Goal: Task Accomplishment & Management: Use online tool/utility

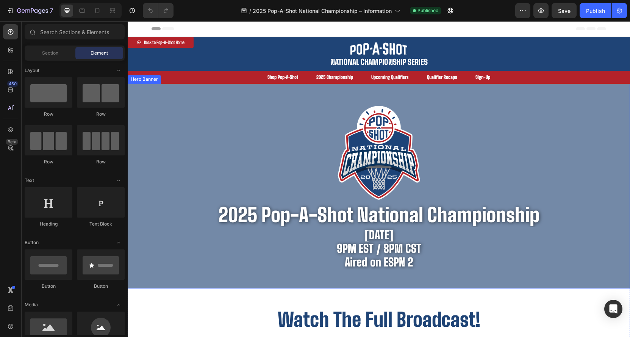
click at [205, 96] on div "Image 2025 pop-a-shot national championship Heading Friday, August 1st 9PM EST …" at bounding box center [379, 186] width 455 height 204
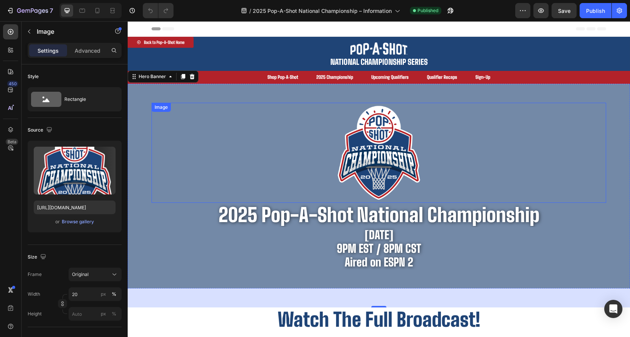
click at [177, 122] on div at bounding box center [379, 153] width 455 height 100
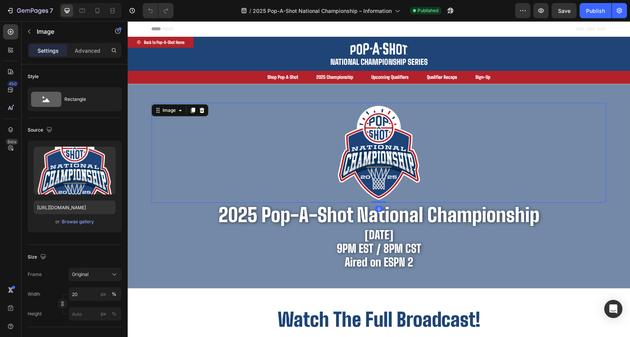
click at [151, 128] on div "Overlay" at bounding box center [379, 186] width 503 height 204
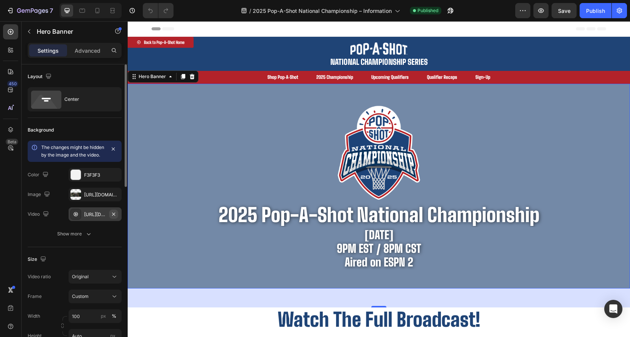
click at [116, 217] on icon "button" at bounding box center [114, 214] width 6 height 6
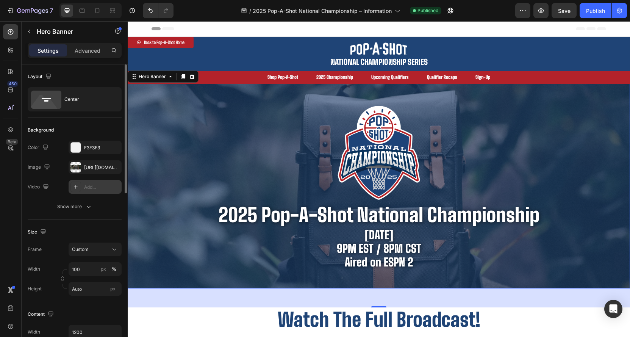
click at [96, 191] on div "Add..." at bounding box center [95, 187] width 53 height 14
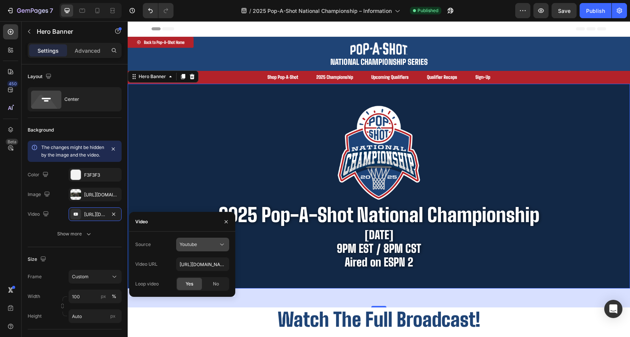
click at [215, 251] on button "Youtube" at bounding box center [202, 245] width 53 height 14
click at [194, 261] on span "Video hosting" at bounding box center [194, 263] width 29 height 7
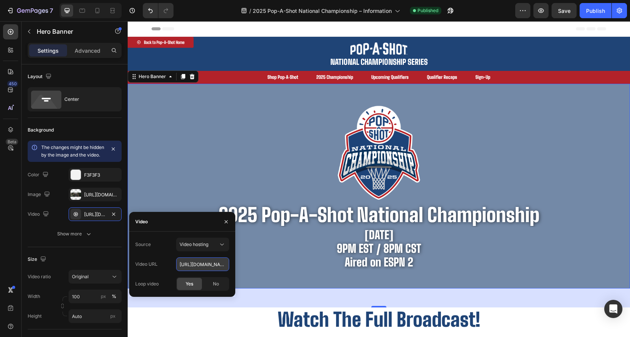
click at [217, 265] on input "https://cdn.shopify.com/videos/c/o/v/92a407d4e0c94a288eb54cac18c387dc.mp4" at bounding box center [202, 264] width 53 height 14
paste input "42826ba6ff764ae2bb383c94eb7fcc74"
type input "https://cdn.shopify.com/videos/c/o/v/42826ba6ff764ae2bb383c94eb7fcc74.mp4"
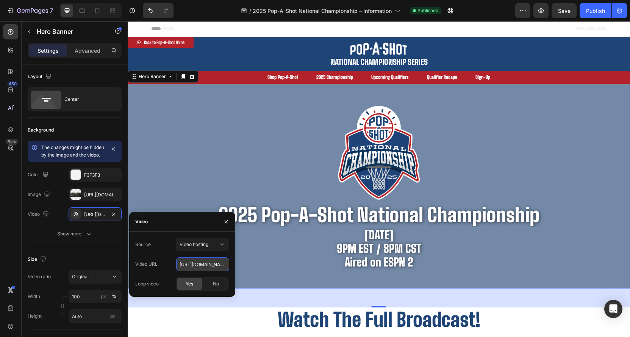
scroll to position [0, 130]
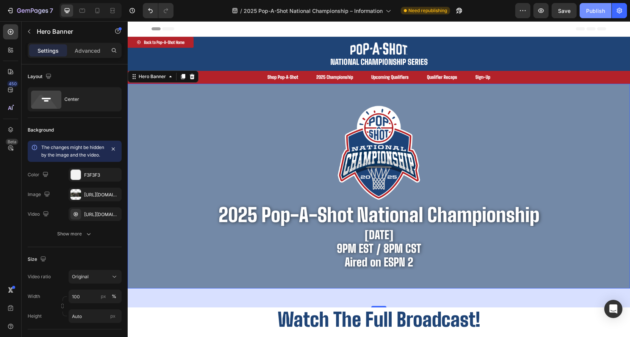
click at [598, 15] on button "Publish" at bounding box center [596, 10] width 32 height 15
click at [83, 9] on icon at bounding box center [82, 11] width 8 height 8
type input "100%"
type input "500"
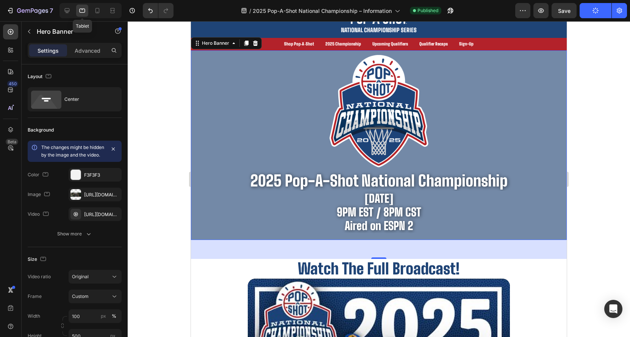
scroll to position [33, 0]
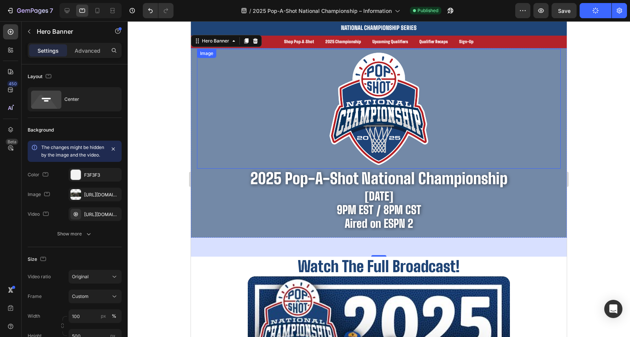
click at [201, 67] on div at bounding box center [379, 109] width 364 height 120
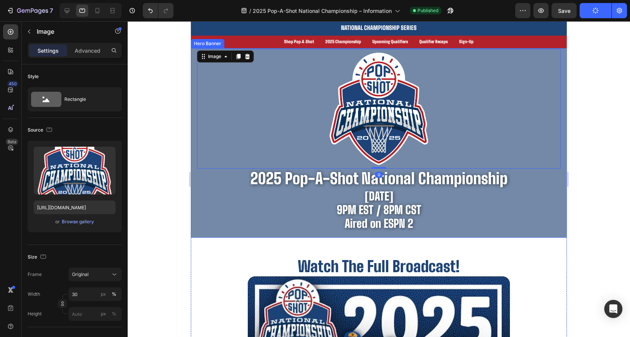
click at [194, 70] on div "Image 0 2025 pop-a-shot national championship Heading Friday, August 1st 9PM ES…" at bounding box center [379, 143] width 376 height 200
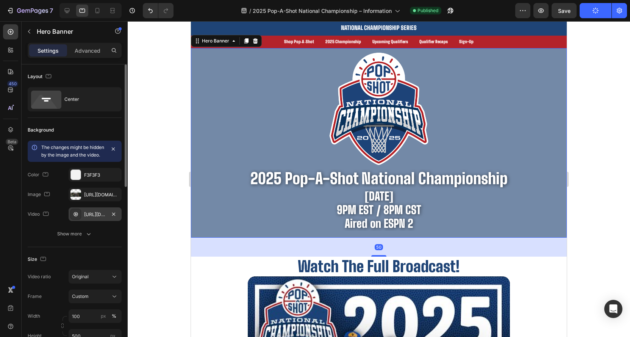
click at [93, 218] on div "https://cdn.shopify.com/videos/c/o/v/c9dc763b58fb48cf81fcbf96677ce444.mp4" at bounding box center [95, 214] width 22 height 7
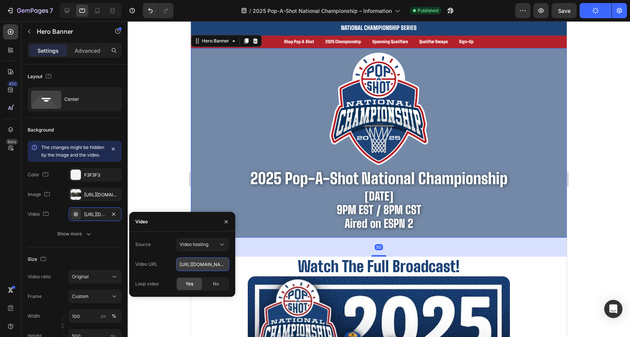
click at [206, 263] on input "https://cdn.shopify.com/videos/c/o/v/c9dc763b58fb48cf81fcbf96677ce444.mp4" at bounding box center [202, 264] width 53 height 14
paste input "42826ba6ff764ae2bb383c94eb7fcc7"
type input "https://cdn.shopify.com/videos/c/o/v/42826ba6ff764ae2bb383c94eb7fcc74.mp4"
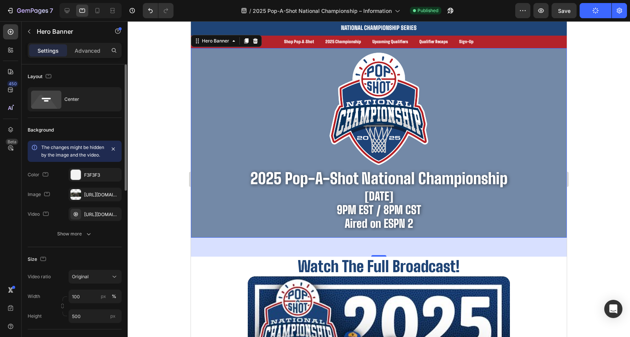
scroll to position [0, 0]
click at [99, 8] on icon at bounding box center [98, 11] width 8 height 8
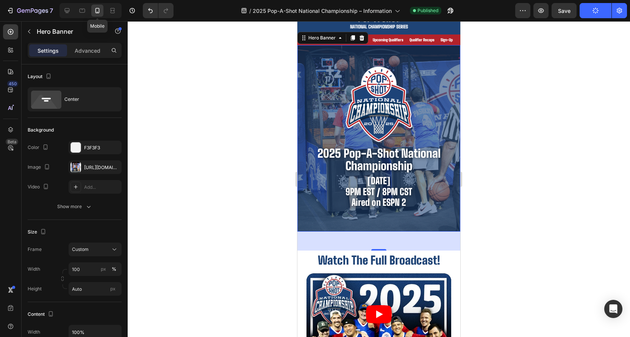
scroll to position [30, 0]
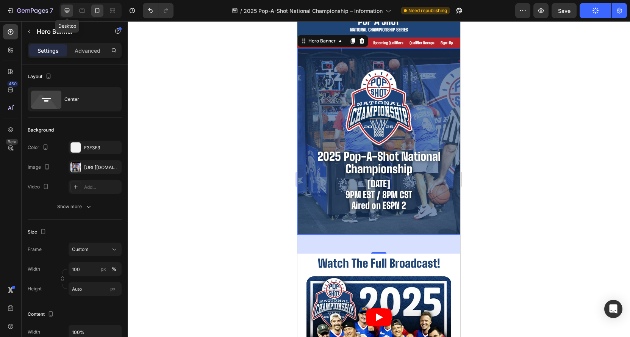
click at [68, 11] on icon at bounding box center [67, 10] width 5 height 5
type input "1200"
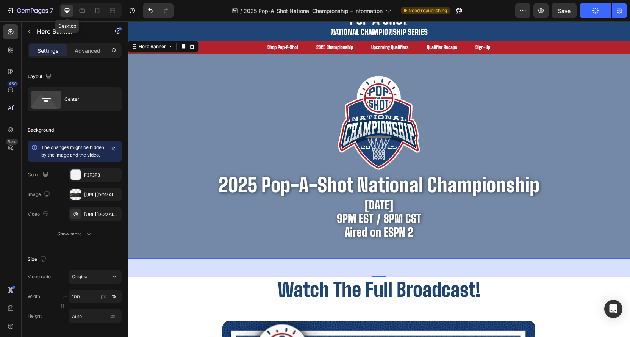
scroll to position [36, 0]
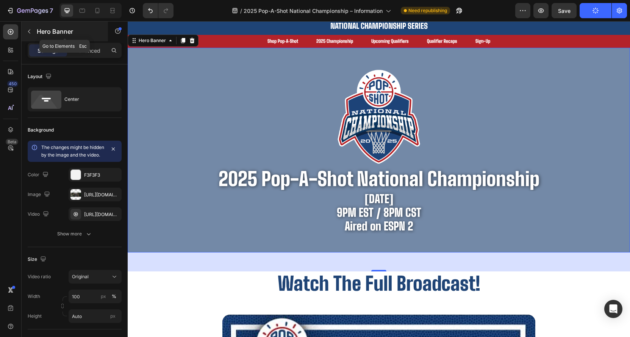
click at [31, 27] on button "button" at bounding box center [29, 31] width 12 height 12
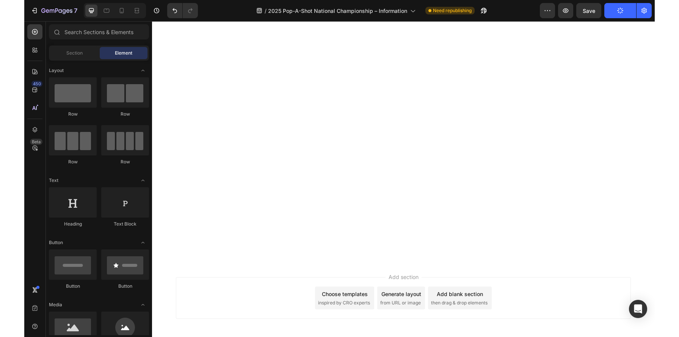
scroll to position [0, 0]
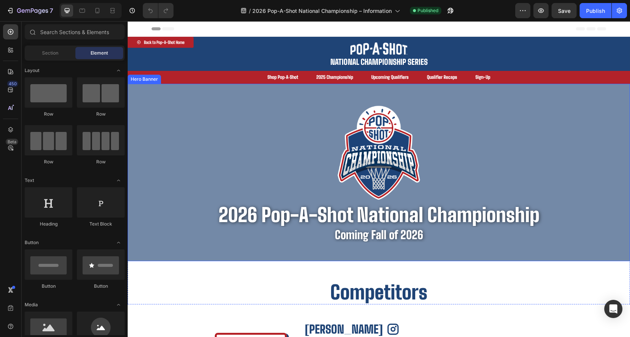
click at [302, 96] on div "Image 2026 pop-a-shot national championship Heading Coming Fall of 2026 Heading" at bounding box center [379, 172] width 455 height 177
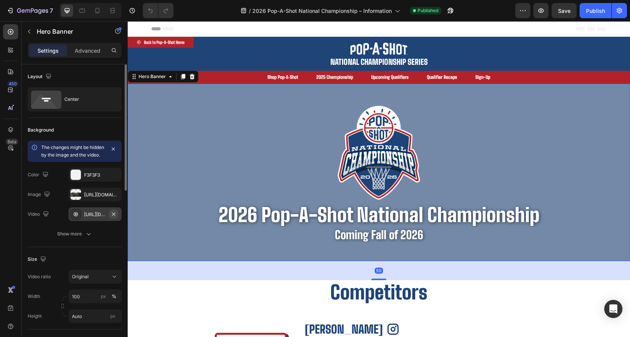
click at [117, 219] on button "button" at bounding box center [113, 214] width 9 height 9
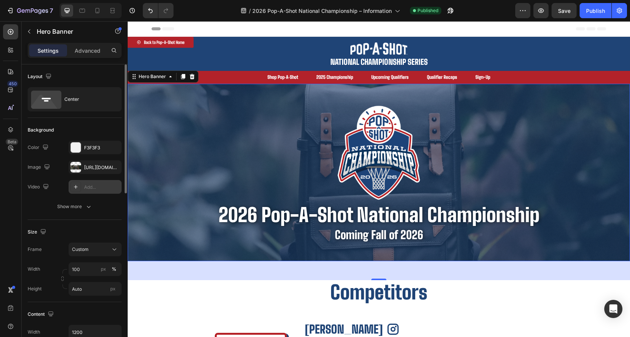
click at [87, 194] on div "The changes might be hidden by the image and the video. Color F3F3F3 Image http…" at bounding box center [75, 177] width 94 height 73
click at [88, 189] on div "Add..." at bounding box center [102, 187] width 36 height 7
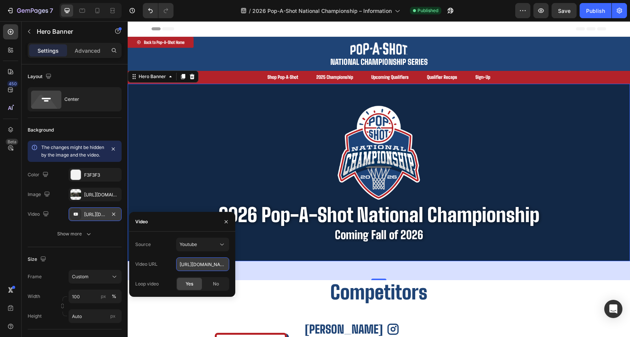
click at [221, 265] on input "https://youtu.be/KOxfzBp72uk" at bounding box center [202, 264] width 53 height 14
paste input "cdn.shopify.com/videos/c/o/v/42826ba6ff764ae2bb383c94eb7fcc74.mp4"
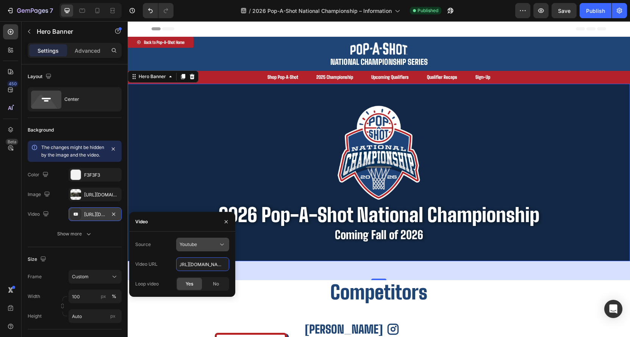
type input "https://cdn.shopify.com/videos/c/o/v/42826ba6ff764ae2bb383c94eb7fcc74.mp4"
click at [208, 246] on div "Youtube" at bounding box center [199, 244] width 39 height 7
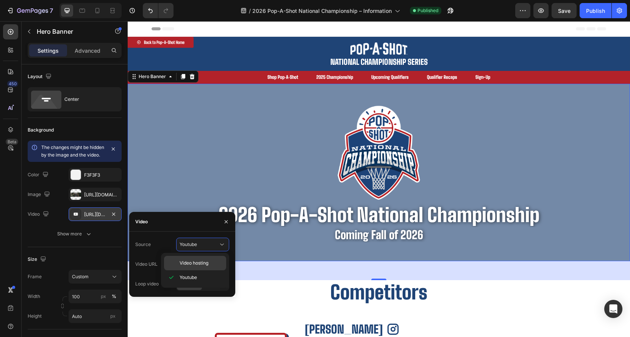
click at [200, 267] on div "Video hosting" at bounding box center [195, 263] width 62 height 14
click at [200, 265] on input "https://cdn.shopify.com/videos/c/o/v/92a407d4e0c94a288eb54cac18c387dc.mp4" at bounding box center [202, 264] width 53 height 14
click at [201, 265] on input "https://cdn.shopify.com/videos/c/o/v/92a407d4e0c94a288eb54cac18c387dc.mp4" at bounding box center [202, 264] width 53 height 14
paste input "42826ba6ff764ae2bb383c94eb7fcc74"
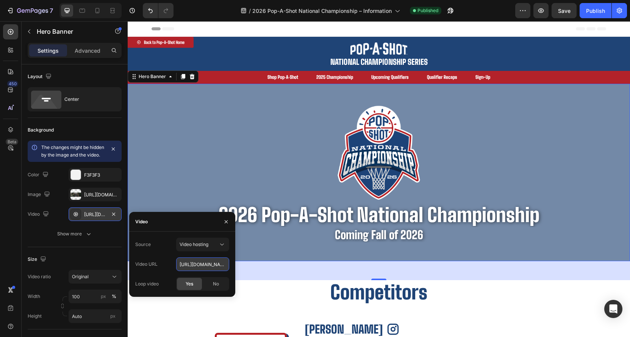
type input "https://cdn.shopify.com/videos/c/o/v/42826ba6ff764ae2bb383c94eb7fcc74.mp4"
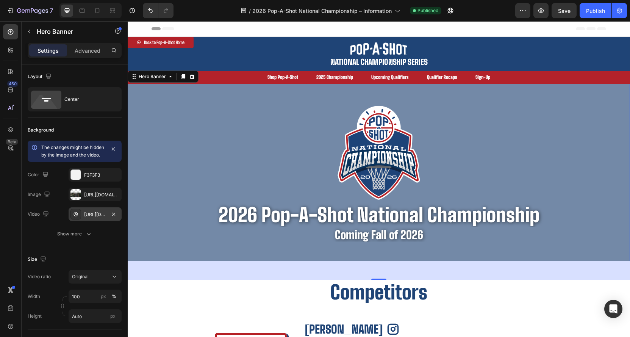
click at [276, 251] on div "Image 2026 pop-a-shot national championship Heading Coming Fall of 2026 Heading" at bounding box center [379, 172] width 455 height 177
click at [590, 14] on button "Publish" at bounding box center [596, 10] width 32 height 15
click at [97, 9] on icon at bounding box center [98, 11] width 8 height 8
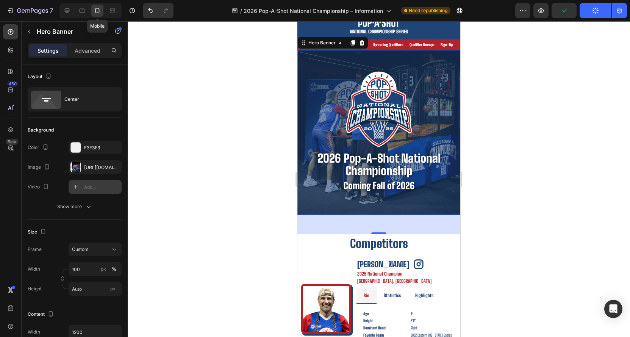
scroll to position [30, 0]
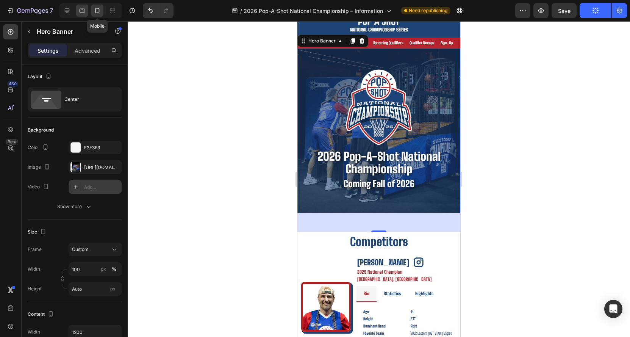
click at [88, 11] on div at bounding box center [82, 11] width 12 height 12
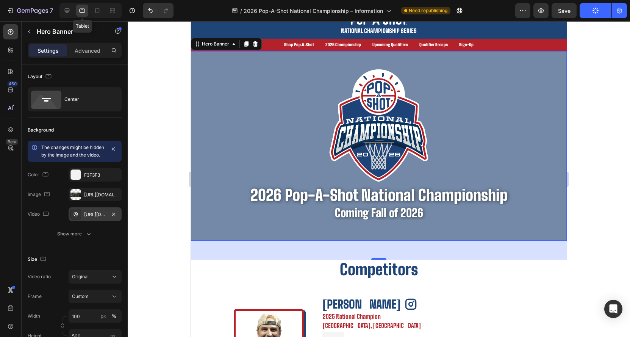
scroll to position [33, 0]
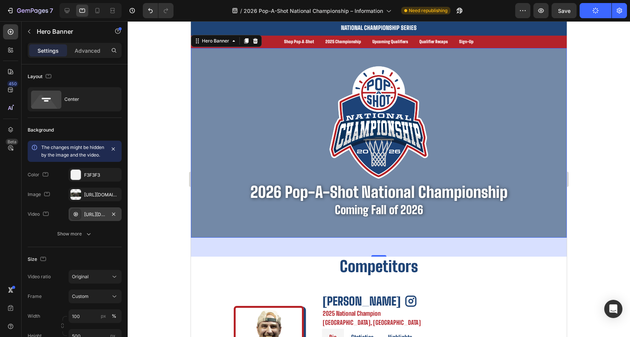
click at [241, 56] on div "Overlay" at bounding box center [379, 142] width 376 height 189
click at [113, 215] on icon "button" at bounding box center [113, 213] width 3 height 3
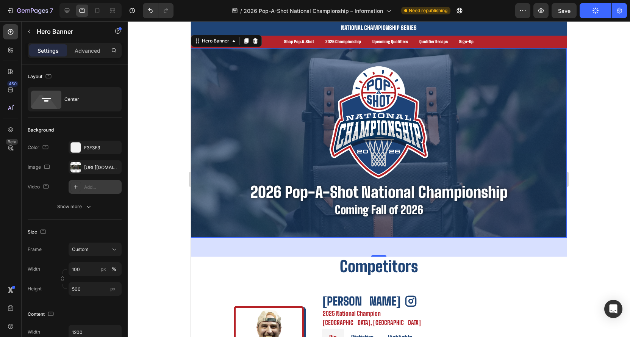
click at [92, 181] on div "Add..." at bounding box center [95, 187] width 53 height 14
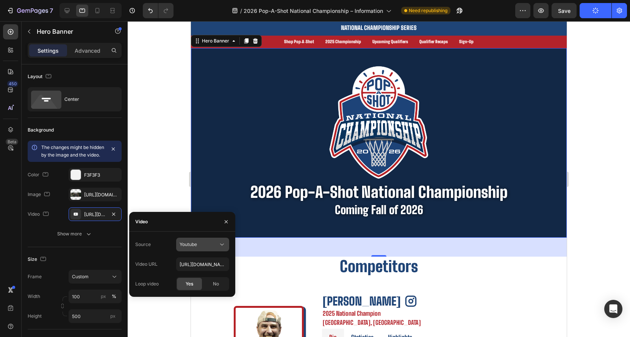
click at [210, 245] on div "Youtube" at bounding box center [199, 244] width 39 height 7
click at [193, 263] on span "Video hosting" at bounding box center [194, 263] width 29 height 7
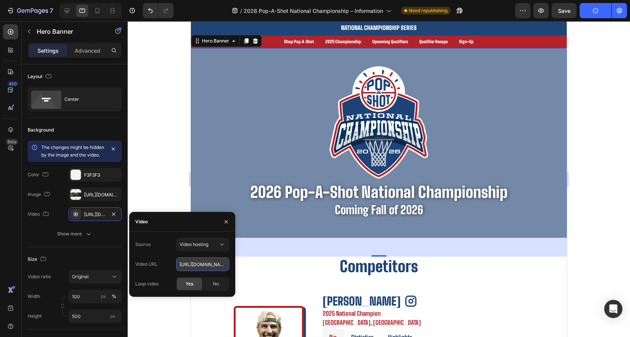
click at [212, 268] on input "https://cdn.shopify.com/videos/c/o/v/92a407d4e0c94a288eb54cac18c387dc.mp4" at bounding box center [202, 264] width 53 height 14
paste input "42826ba6ff764ae2bb383c94eb7fcc74"
type input "https://cdn.shopify.com/videos/c/o/v/42826ba6ff764ae2bb383c94eb7fcc74.mp4"
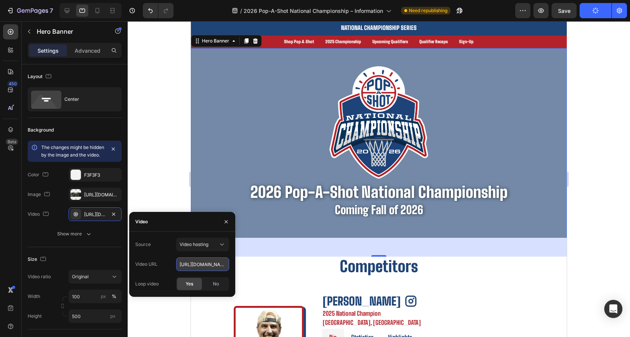
scroll to position [0, 130]
click at [380, 223] on div "Image 2026 pop-a-shot national championship Heading Coming Fall of 2026 Heading" at bounding box center [379, 142] width 376 height 172
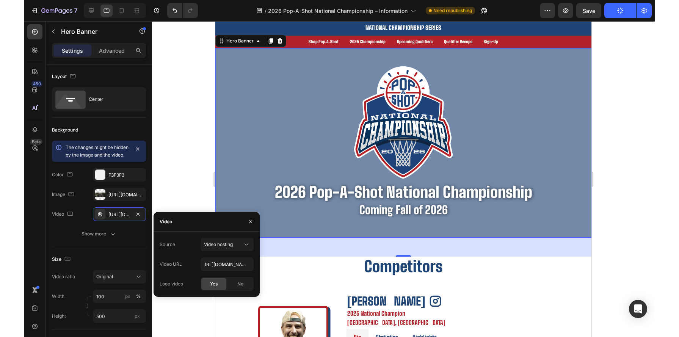
scroll to position [0, 0]
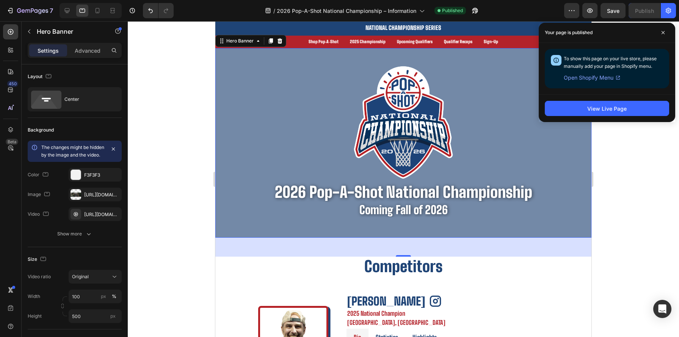
click at [163, 177] on div at bounding box center [403, 179] width 551 height 316
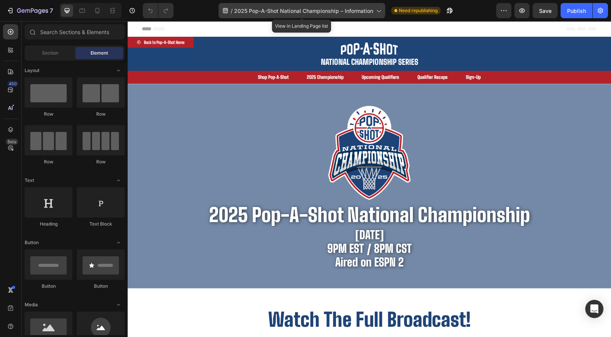
click at [272, 15] on div "/ 2025 Pop-A-Shot National Championship – Information" at bounding box center [302, 10] width 167 height 15
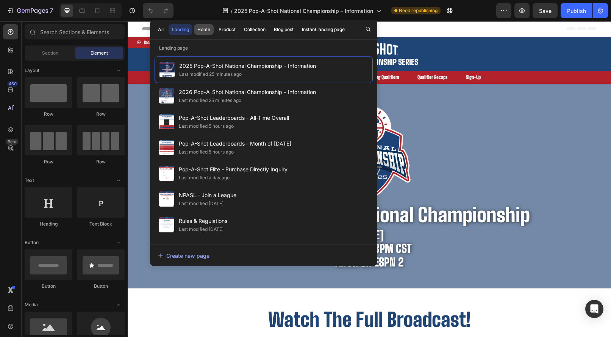
click at [207, 26] on div "Home" at bounding box center [203, 29] width 13 height 7
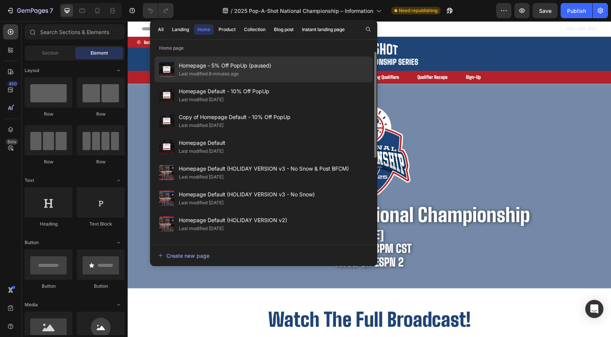
click at [226, 63] on span "Homepage - 5% Off PopUp (paused)" at bounding box center [225, 65] width 92 height 9
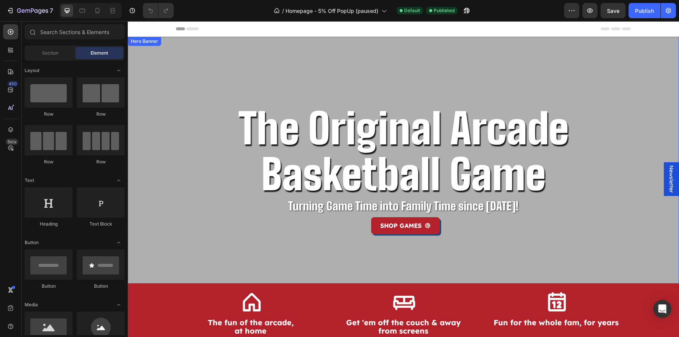
click at [188, 56] on div "The Original Arcade Basketball Game Heading Turning Game Time into Family Time …" at bounding box center [403, 160] width 455 height 247
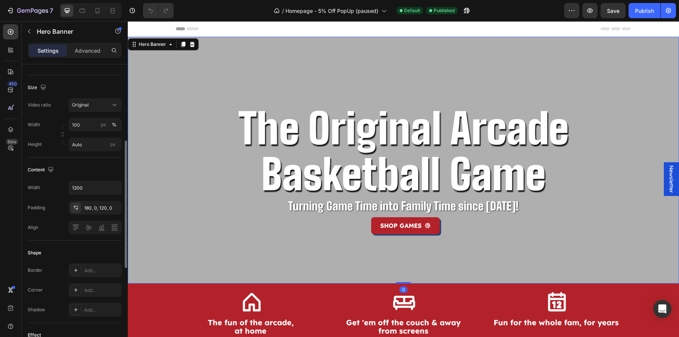
scroll to position [173, 0]
click at [87, 225] on div at bounding box center [95, 226] width 53 height 14
click at [114, 208] on icon "button" at bounding box center [114, 207] width 6 height 6
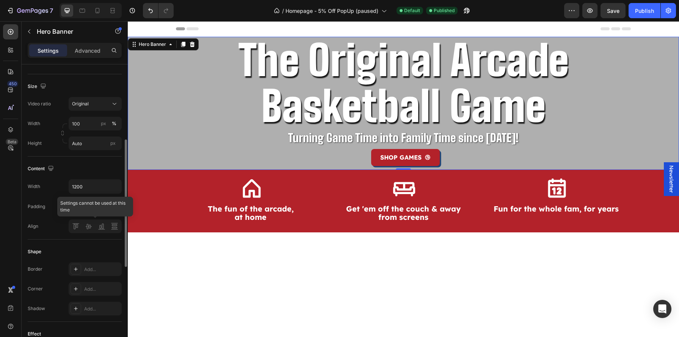
click at [90, 227] on div at bounding box center [95, 226] width 53 height 14
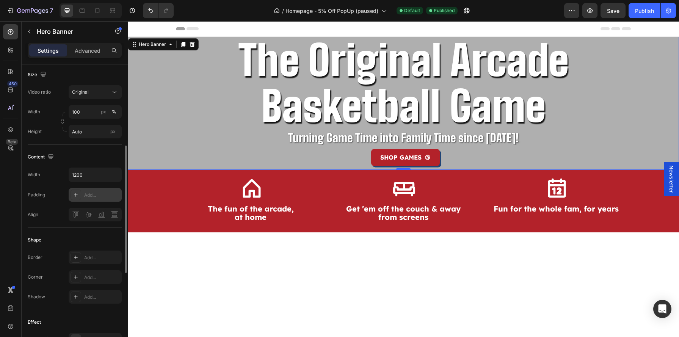
scroll to position [185, 0]
click at [90, 127] on input "Auto" at bounding box center [95, 131] width 53 height 14
click at [91, 161] on span "Fit screen" at bounding box center [82, 162] width 21 height 7
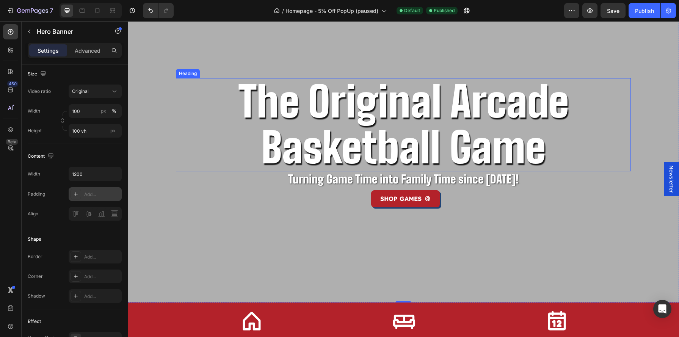
scroll to position [46, 0]
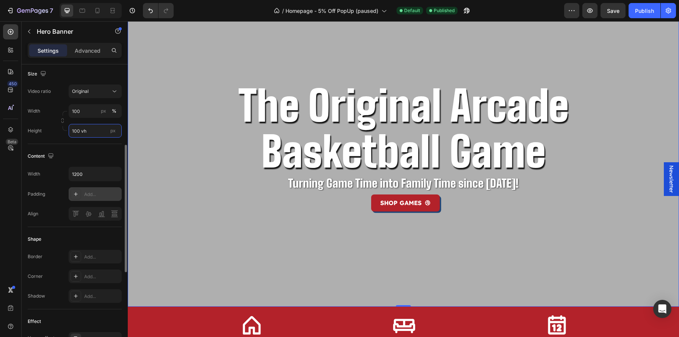
click at [94, 133] on input "100 vh" at bounding box center [95, 131] width 53 height 14
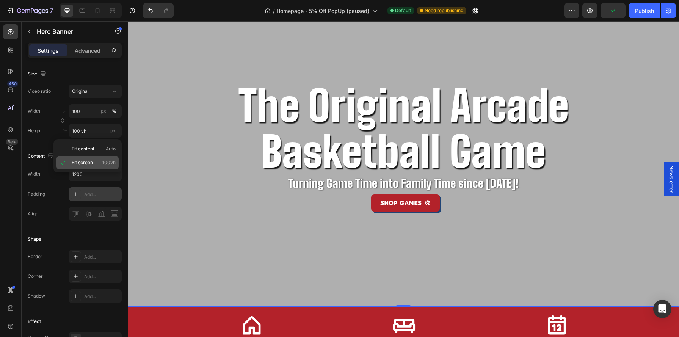
click at [95, 158] on div "Fit screen 100vh" at bounding box center [87, 163] width 62 height 14
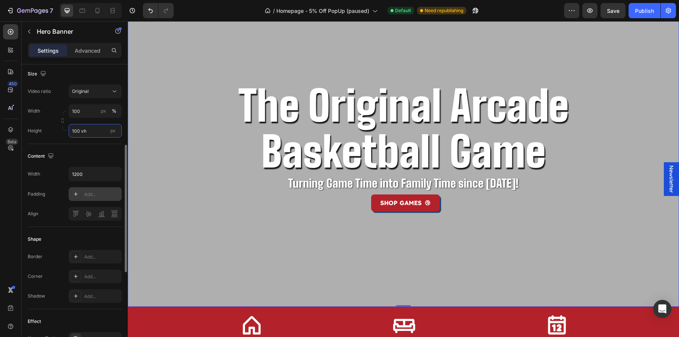
click at [77, 131] on input "100 vh" at bounding box center [95, 131] width 53 height 14
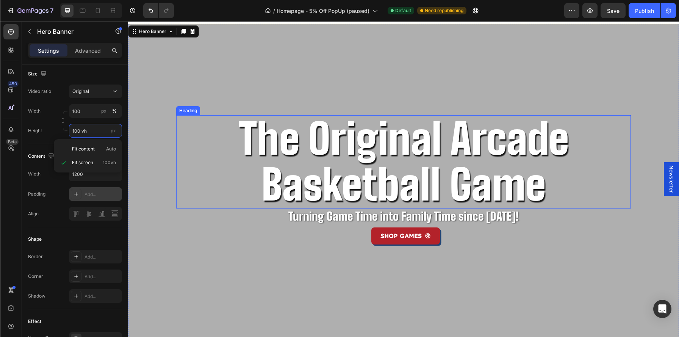
scroll to position [14, 0]
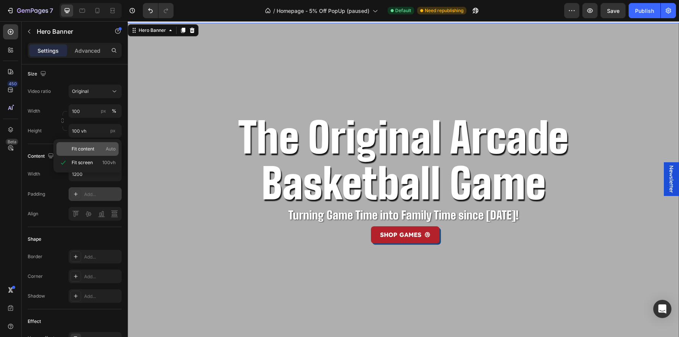
click at [99, 145] on div "Fit content Auto" at bounding box center [87, 149] width 62 height 14
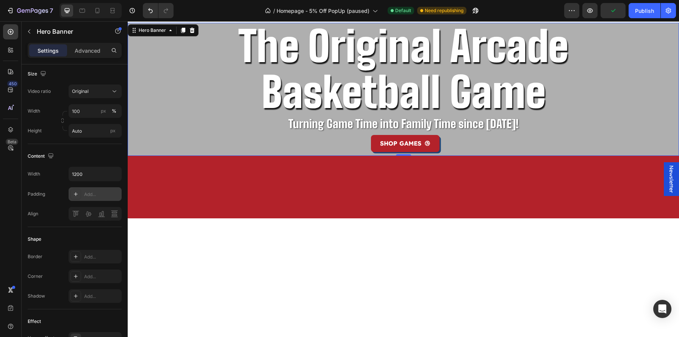
click at [102, 199] on div "Add..." at bounding box center [95, 194] width 53 height 14
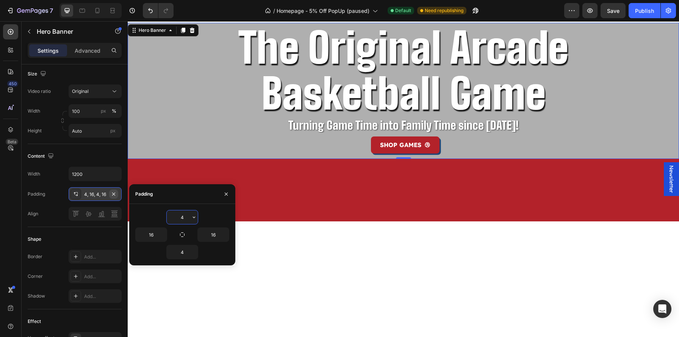
click at [116, 195] on icon "button" at bounding box center [114, 194] width 6 height 6
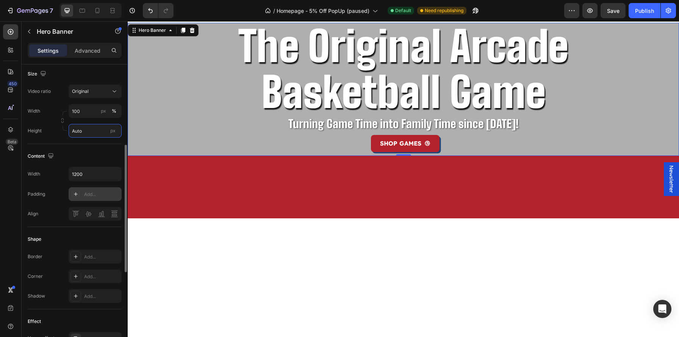
click at [92, 132] on input "Auto" at bounding box center [95, 131] width 53 height 14
click at [97, 147] on p "Fit content Auto" at bounding box center [94, 149] width 44 height 7
click at [147, 6] on button "Undo/Redo" at bounding box center [150, 10] width 15 height 15
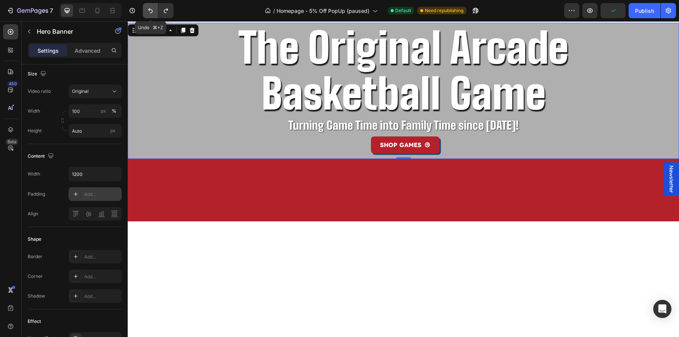
click at [147, 6] on button "Undo/Redo" at bounding box center [150, 10] width 15 height 15
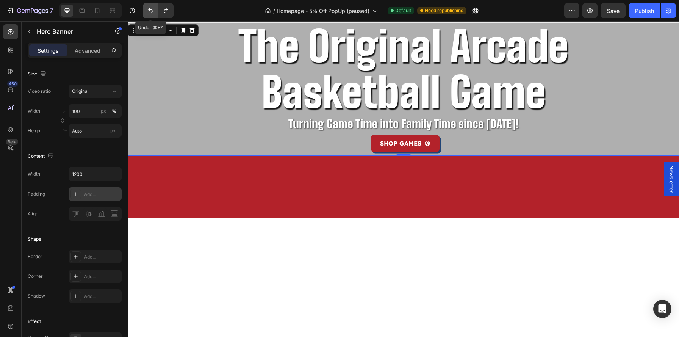
click at [147, 6] on button "Undo/Redo" at bounding box center [150, 10] width 15 height 15
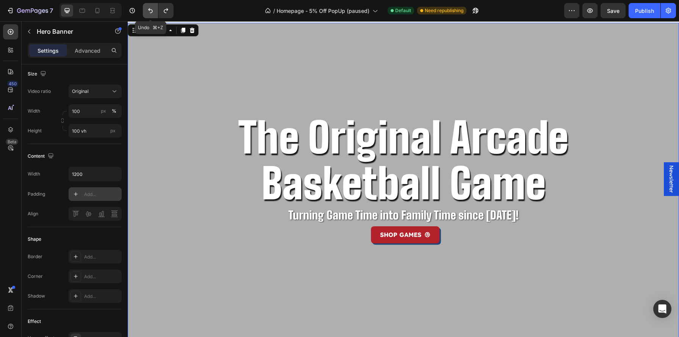
click at [147, 6] on button "Undo/Redo" at bounding box center [150, 10] width 15 height 15
type input "Auto"
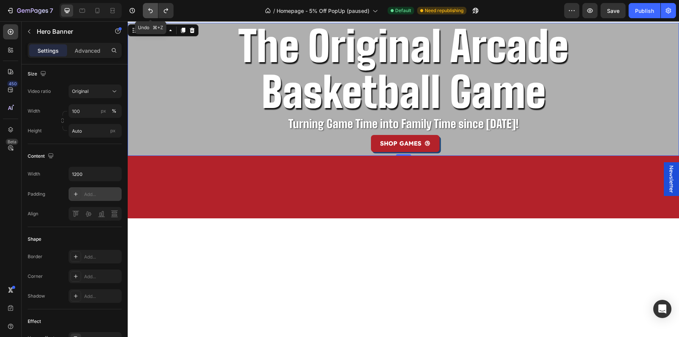
click at [147, 7] on icon "Undo/Redo" at bounding box center [151, 11] width 8 height 8
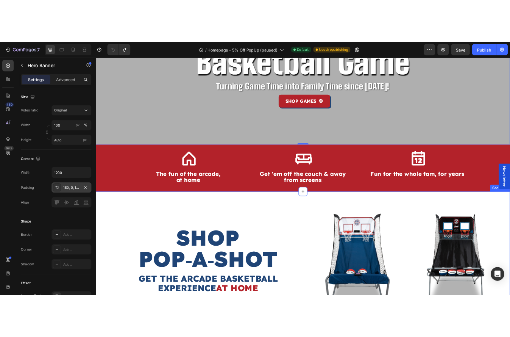
scroll to position [0, 0]
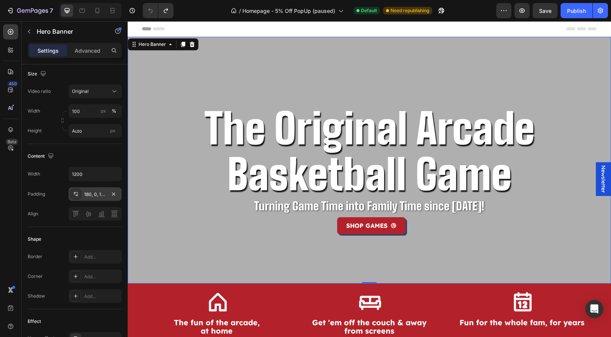
click at [177, 234] on div "The Original Arcade Basketball Game Heading Turning Game Time into Family Time …" at bounding box center [369, 171] width 455 height 133
click at [31, 26] on button "button" at bounding box center [29, 31] width 12 height 12
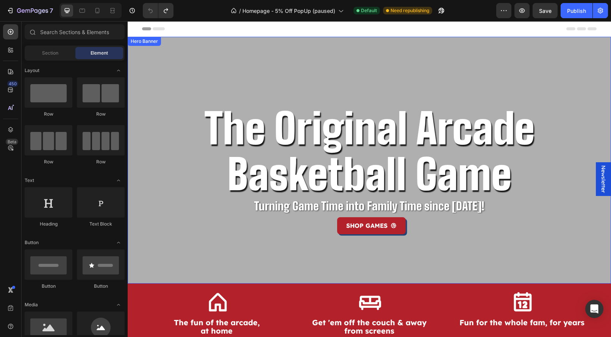
click at [291, 58] on div "The Original Arcade Basketball Game Heading Turning Game Time into Family Time …" at bounding box center [369, 160] width 455 height 247
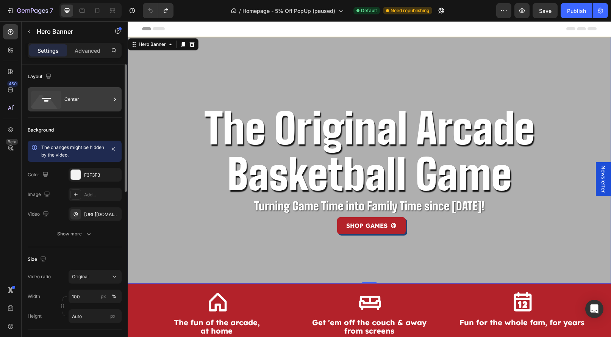
click at [81, 104] on div "Center" at bounding box center [87, 99] width 46 height 17
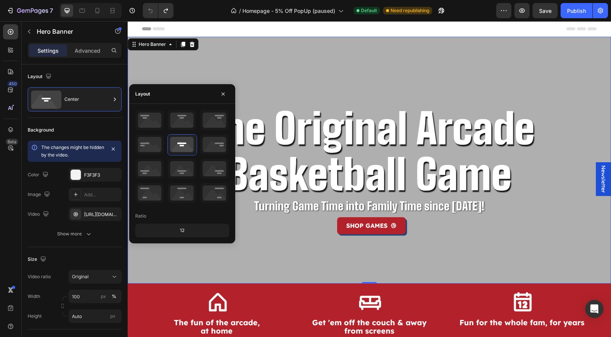
click at [200, 215] on div "Ratio" at bounding box center [182, 216] width 94 height 12
click at [113, 127] on div "Background" at bounding box center [75, 130] width 94 height 12
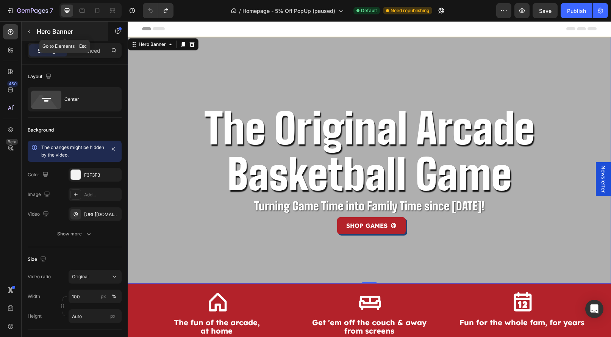
click at [30, 29] on icon "button" at bounding box center [29, 31] width 6 height 6
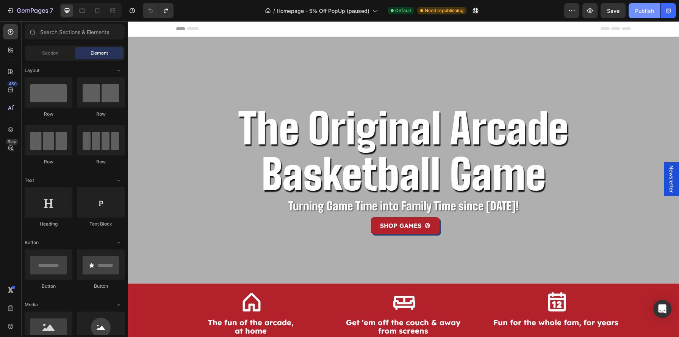
click at [645, 11] on div "Publish" at bounding box center [644, 11] width 19 height 8
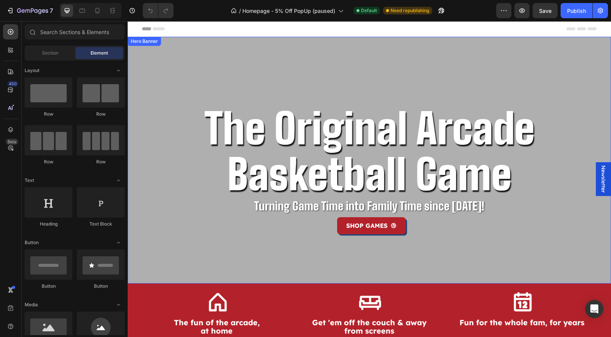
click at [231, 69] on div "The Original Arcade Basketball Game Heading Turning Game Time into Family Time …" at bounding box center [369, 160] width 455 height 247
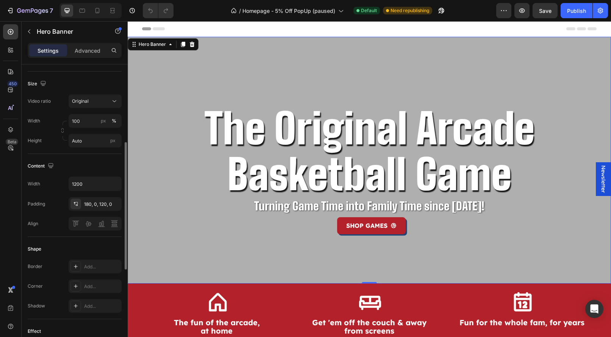
scroll to position [177, 0]
click at [100, 203] on div "180, 0, 120, 0" at bounding box center [95, 203] width 22 height 7
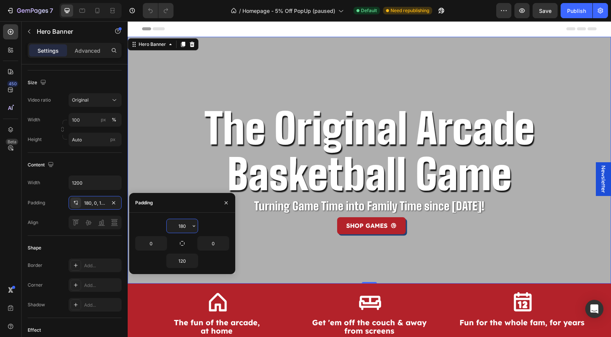
click at [187, 227] on input "180" at bounding box center [182, 226] width 31 height 14
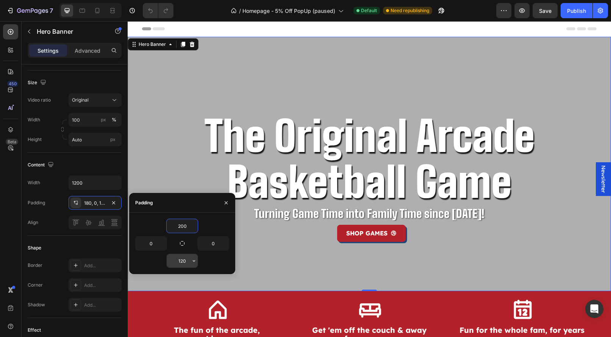
type input "200"
click at [183, 263] on input "120" at bounding box center [182, 261] width 31 height 14
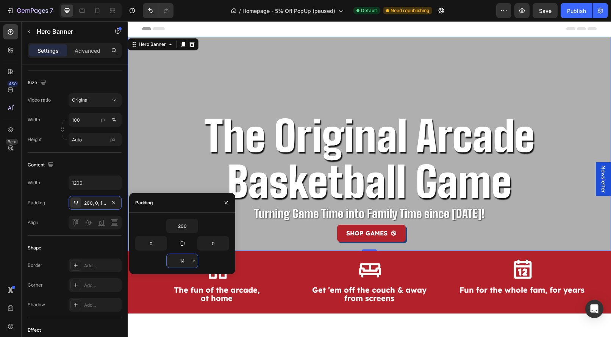
type input "140"
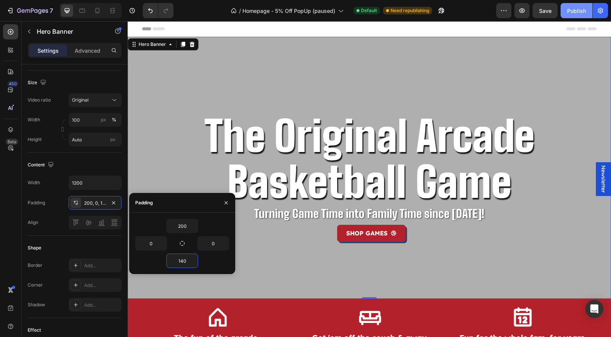
click at [576, 14] on div "Publish" at bounding box center [576, 11] width 19 height 8
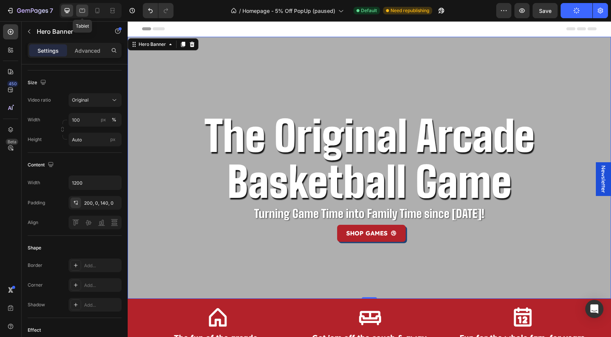
click at [83, 10] on icon at bounding box center [82, 11] width 8 height 8
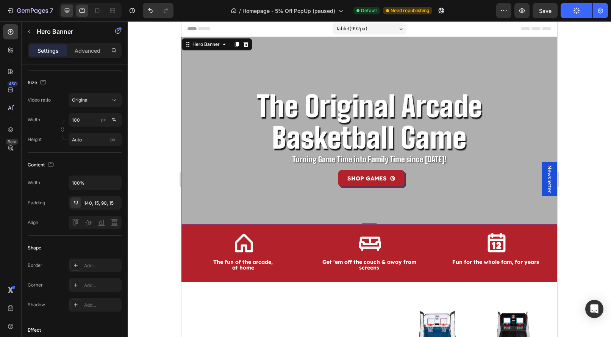
click at [64, 14] on div at bounding box center [67, 11] width 12 height 12
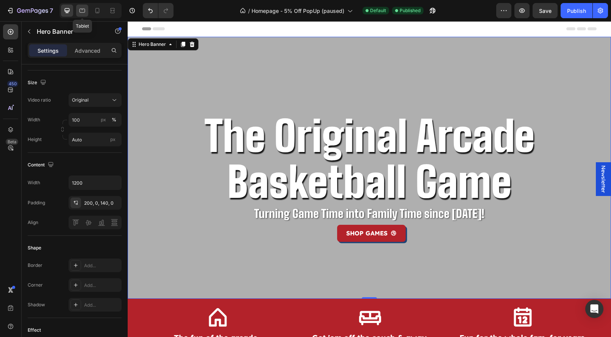
click at [77, 15] on div at bounding box center [82, 11] width 12 height 12
type input "100%"
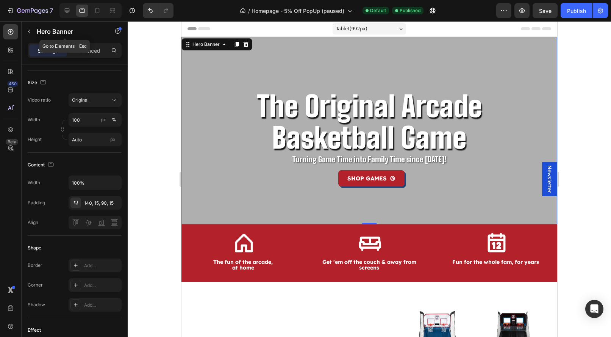
click at [29, 29] on icon "button" at bounding box center [29, 31] width 6 height 6
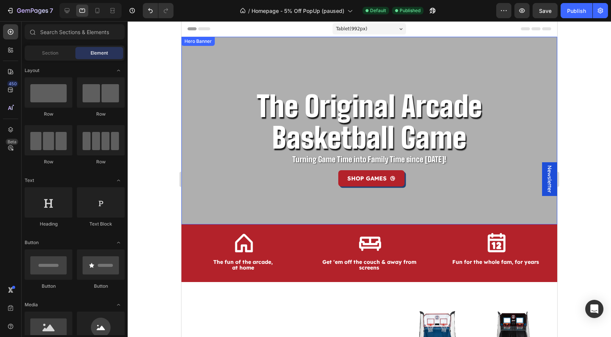
click at [221, 56] on div "The Original Arcade Basketball Game Heading Turning Game Time into Family Time …" at bounding box center [370, 131] width 376 height 188
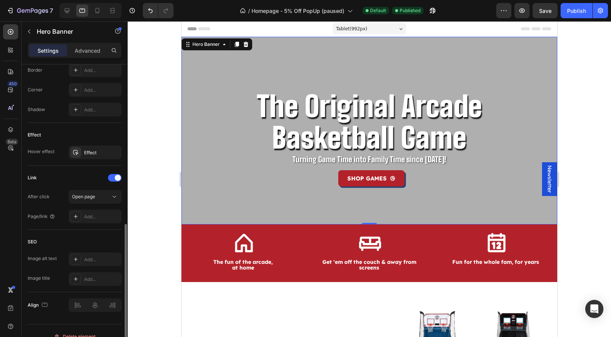
scroll to position [391, 0]
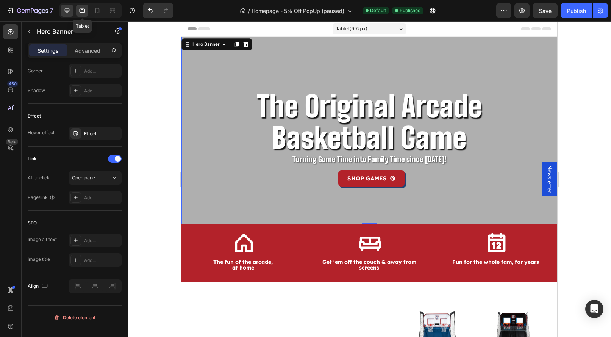
click at [73, 11] on div at bounding box center [67, 11] width 12 height 12
type input "1200"
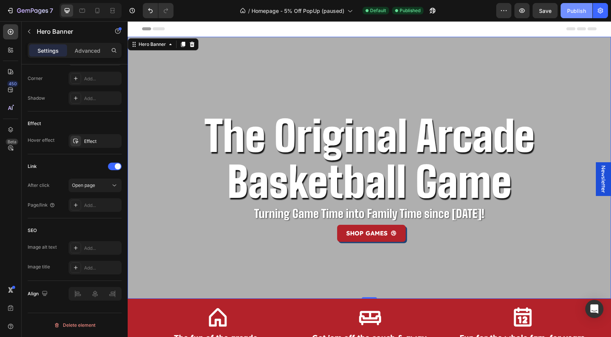
click at [586, 11] on div "Publish" at bounding box center [576, 11] width 19 height 8
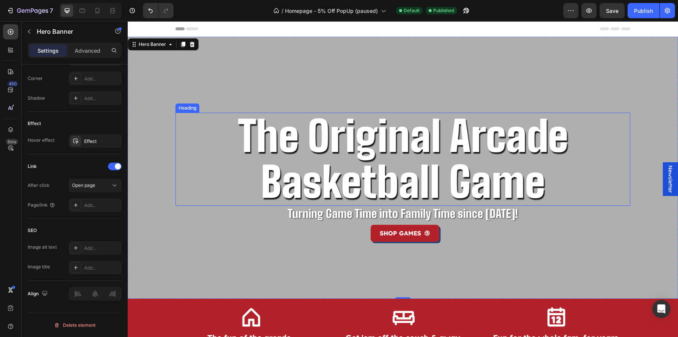
scroll to position [75, 0]
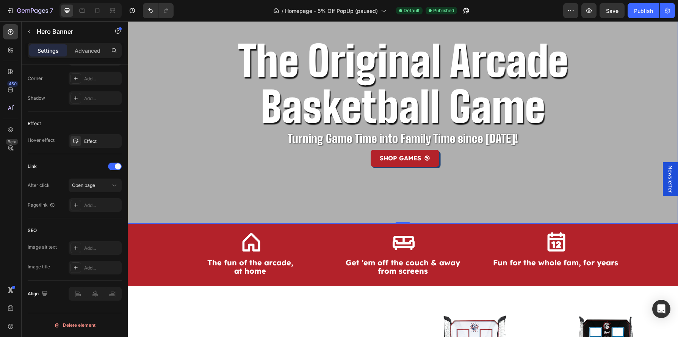
click at [333, 205] on div "The Original Arcade Basketball Game Heading Turning Game Time into Family Time …" at bounding box center [402, 93] width 455 height 262
click at [87, 49] on p "Advanced" at bounding box center [88, 51] width 26 height 8
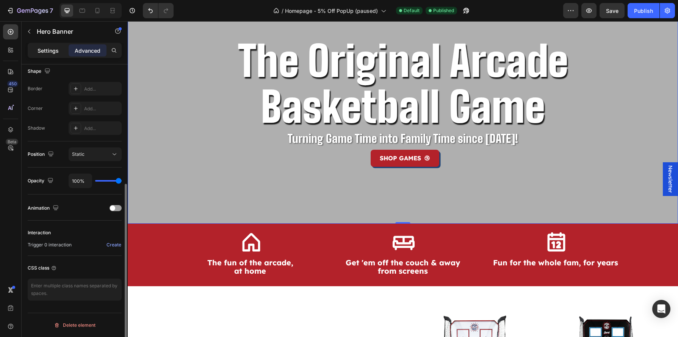
click at [55, 56] on div "Settings" at bounding box center [48, 50] width 38 height 12
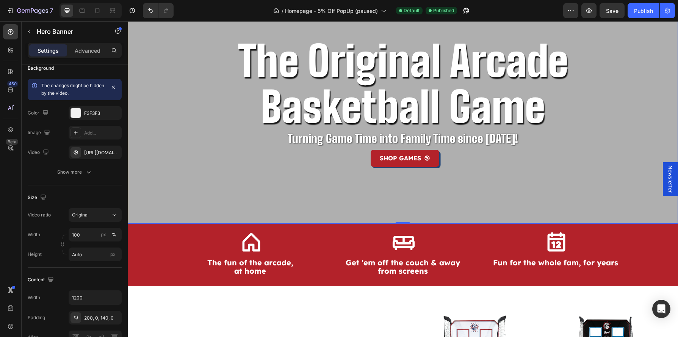
scroll to position [0, 0]
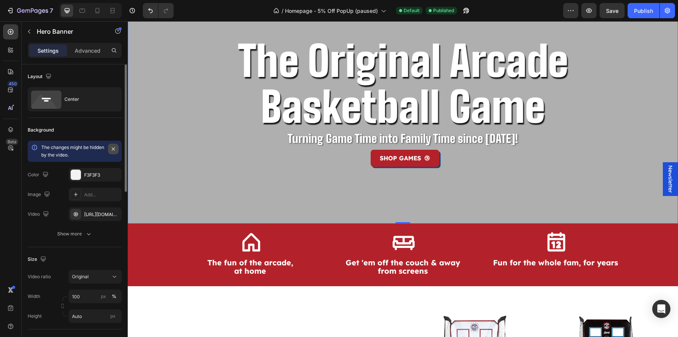
click at [112, 147] on icon "button" at bounding box center [113, 149] width 6 height 6
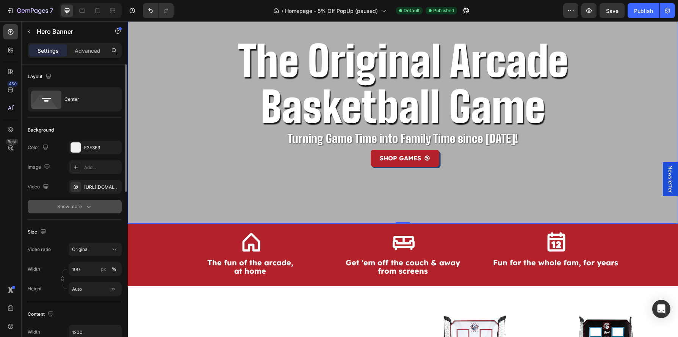
click at [89, 204] on icon "button" at bounding box center [89, 207] width 8 height 8
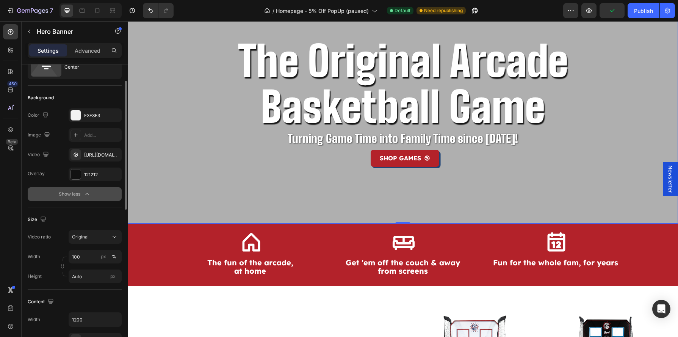
scroll to position [34, 0]
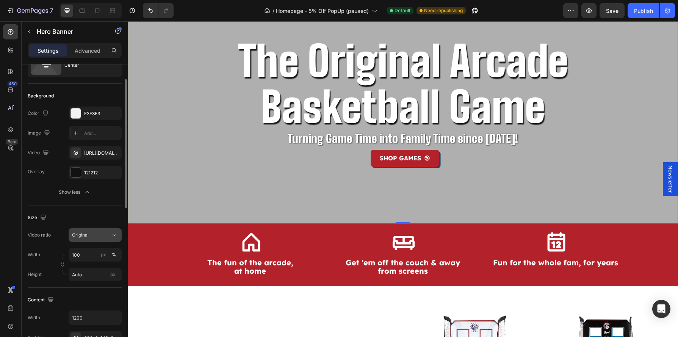
click at [89, 238] on div "Original" at bounding box center [95, 235] width 46 height 8
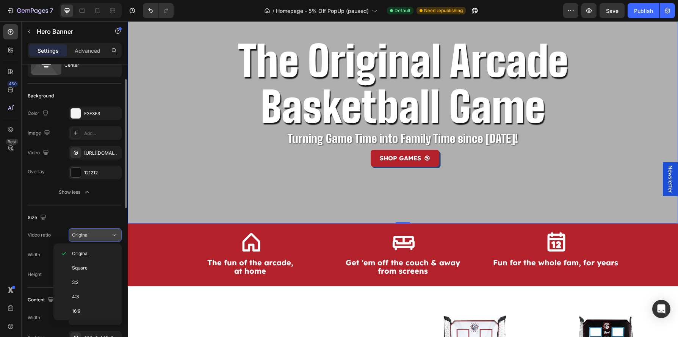
click at [86, 240] on button "Original" at bounding box center [95, 235] width 53 height 14
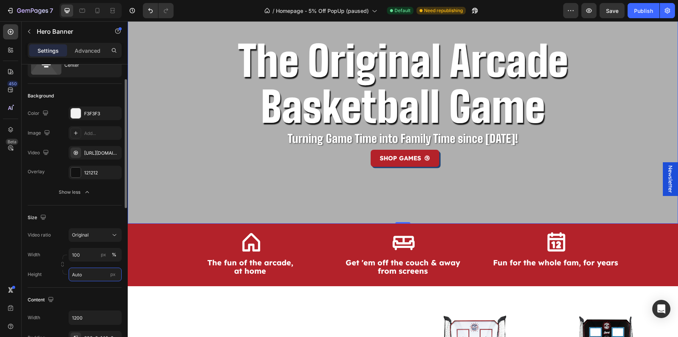
click at [88, 275] on input "Auto" at bounding box center [95, 275] width 53 height 14
click at [99, 301] on div "Fit screen 100vh" at bounding box center [87, 306] width 62 height 14
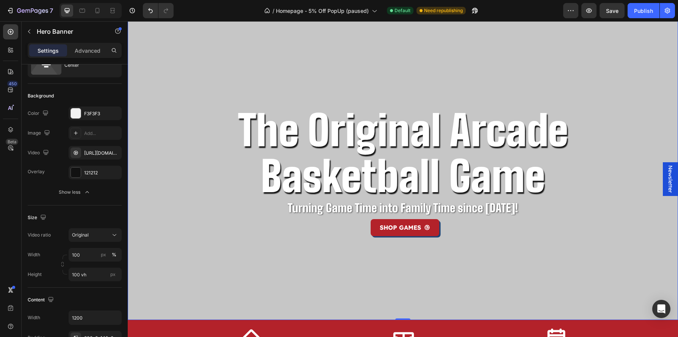
scroll to position [34, 0]
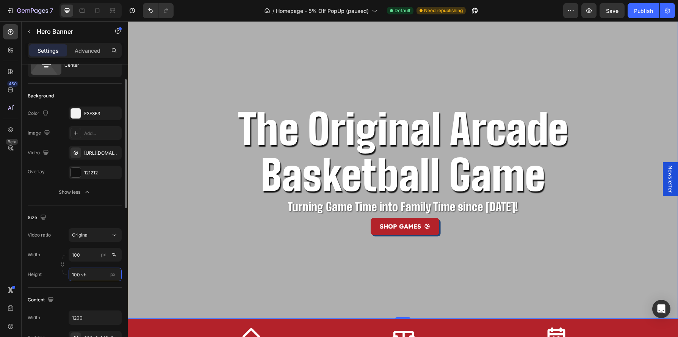
click at [79, 276] on input "100 vh" at bounding box center [95, 275] width 53 height 14
click at [97, 277] on input "100 vh" at bounding box center [95, 275] width 53 height 14
click at [114, 276] on span "px" at bounding box center [112, 274] width 5 height 6
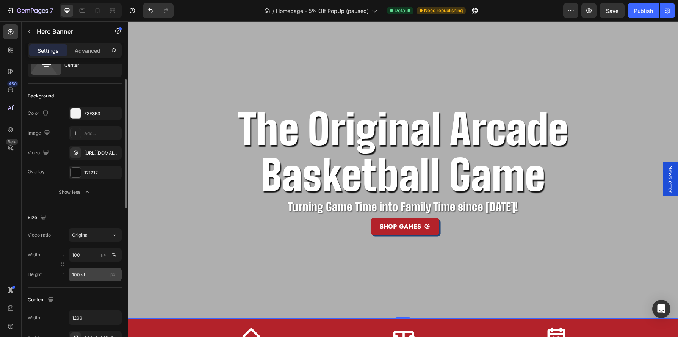
click at [114, 276] on input "100 vh" at bounding box center [95, 275] width 53 height 14
click at [99, 276] on input "100 vh" at bounding box center [95, 275] width 53 height 14
click at [60, 285] on div "Fit content Auto Fit screen 100vh" at bounding box center [87, 299] width 68 height 33
click at [53, 244] on div "Video ratio Original Width 100 px % Height 100 vh px" at bounding box center [75, 254] width 94 height 53
click at [150, 12] on icon "Undo/Redo" at bounding box center [151, 11] width 8 height 8
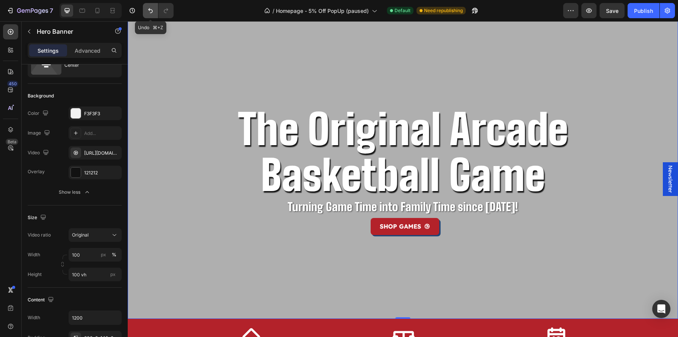
type input "Auto"
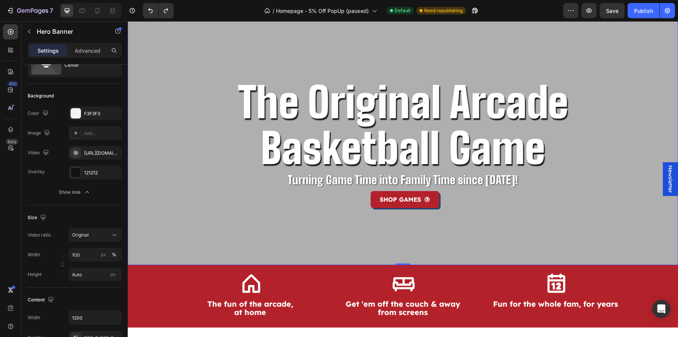
scroll to position [0, 0]
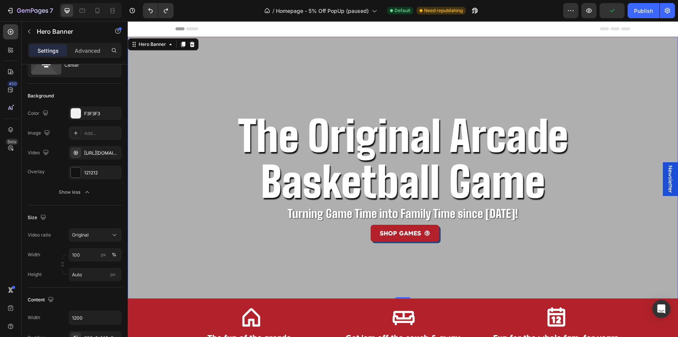
click at [178, 266] on div "The Original Arcade Basketball Game Heading Turning Game Time into Family Time …" at bounding box center [402, 168] width 455 height 262
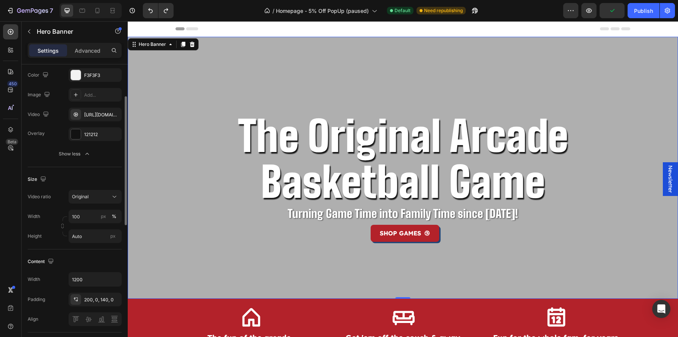
click at [94, 264] on div "Content" at bounding box center [75, 261] width 94 height 12
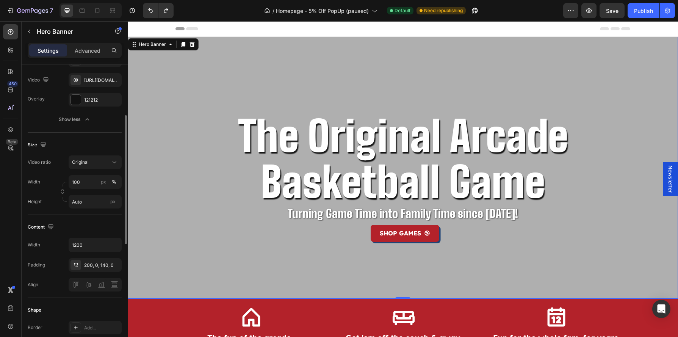
scroll to position [110, 0]
click at [93, 264] on div "200, 0, 140, 0" at bounding box center [95, 262] width 22 height 7
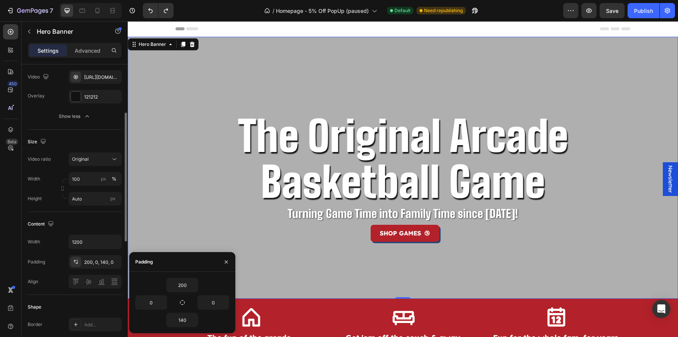
click at [56, 269] on div "Width 1200 Padding 200, 0, 140, 0 Align" at bounding box center [75, 262] width 94 height 54
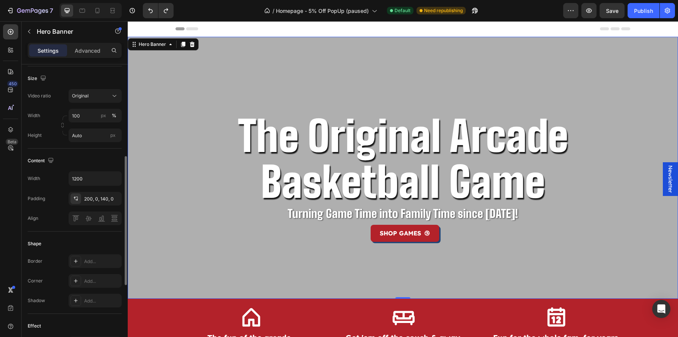
scroll to position [199, 0]
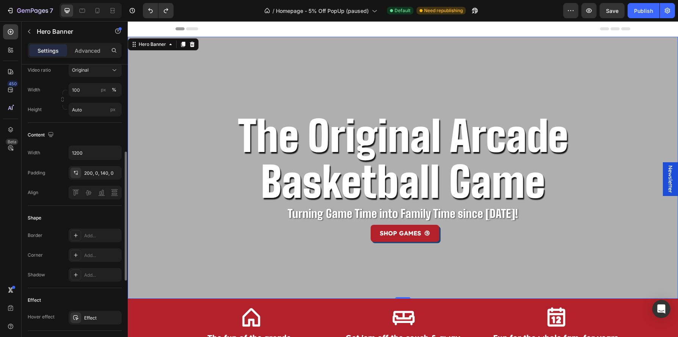
click at [47, 272] on div "Shadow Add..." at bounding box center [75, 275] width 94 height 14
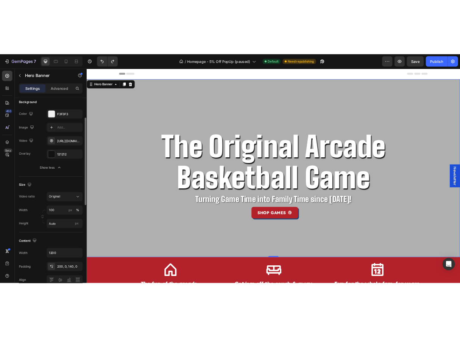
scroll to position [59, 0]
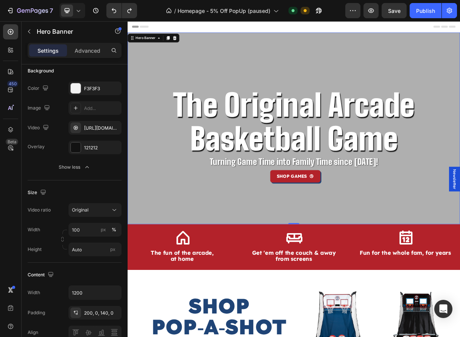
click at [375, 296] on div "The Original Arcade Basketball Game Heading Turning Game Time into Family Time …" at bounding box center [355, 168] width 455 height 262
click at [376, 290] on div "The Original Arcade Basketball Game Heading Turning Game Time into Family Time …" at bounding box center [355, 168] width 455 height 262
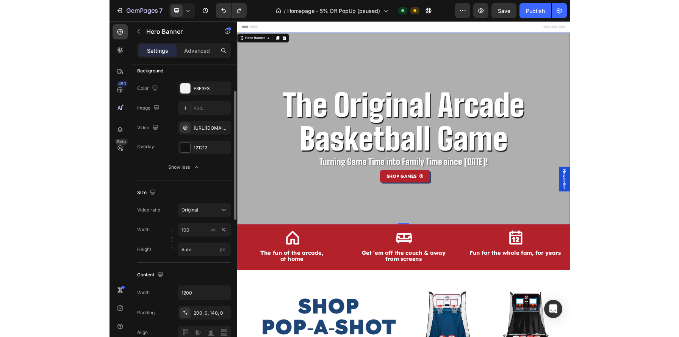
scroll to position [124, 0]
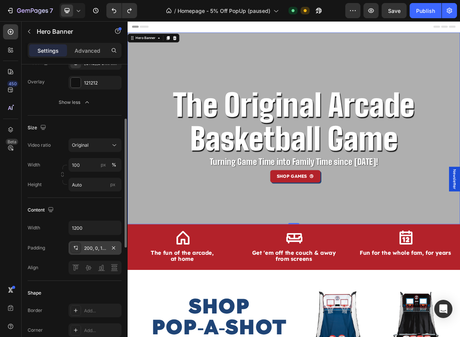
click at [97, 245] on div "200, 0, 140, 0" at bounding box center [95, 248] width 22 height 7
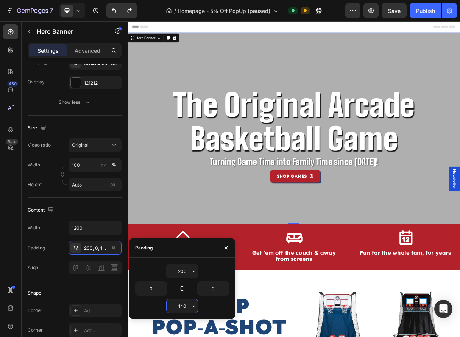
click at [180, 303] on input "140" at bounding box center [182, 306] width 31 height 14
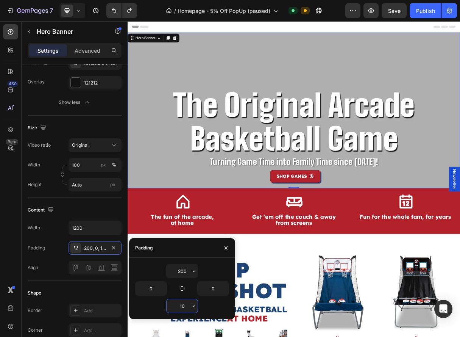
type input "100"
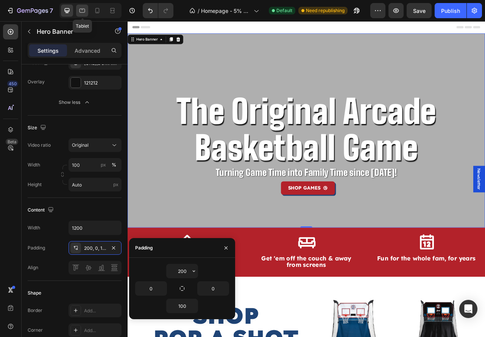
click at [78, 8] on div at bounding box center [82, 11] width 12 height 12
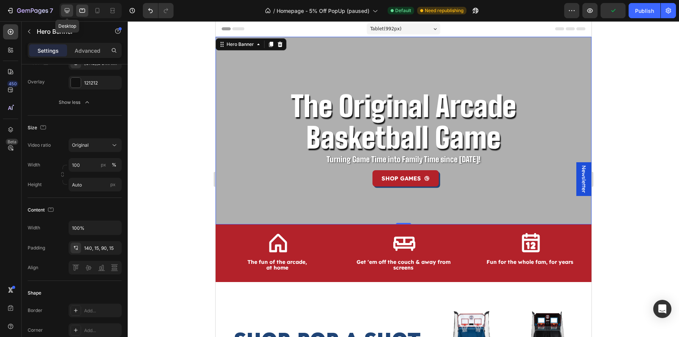
click at [68, 11] on icon at bounding box center [67, 11] width 8 height 8
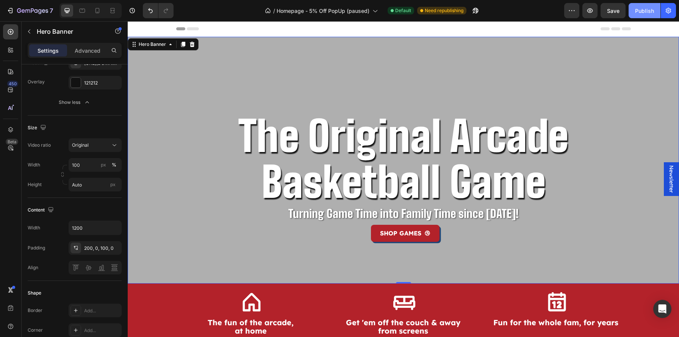
click at [611, 9] on div "Publish" at bounding box center [644, 11] width 19 height 8
click at [98, 13] on icon at bounding box center [98, 11] width 8 height 8
type input "100%"
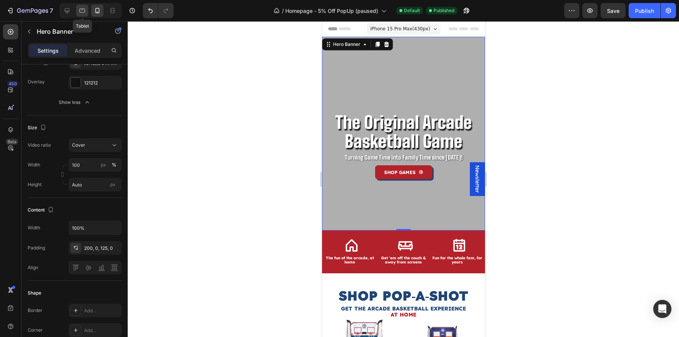
click at [82, 12] on icon at bounding box center [83, 11] width 6 height 4
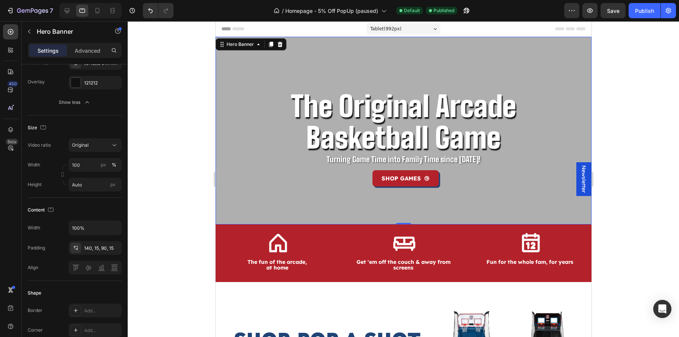
click at [460, 47] on div "The Original Arcade Basketball Game Heading Turning Game Time into Family Time …" at bounding box center [403, 131] width 376 height 188
click at [140, 82] on div at bounding box center [403, 179] width 551 height 316
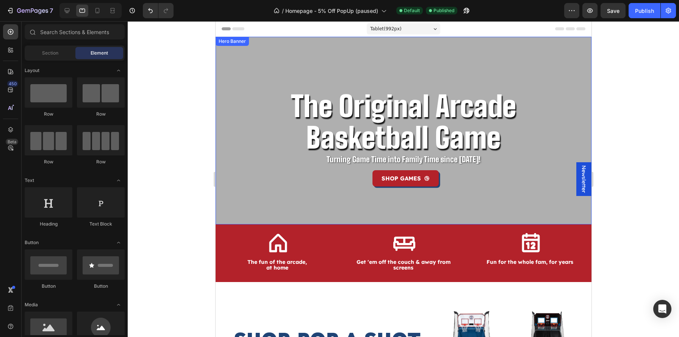
click at [222, 194] on div "The Original Arcade Basketball Game Heading Turning Game Time into Family Time …" at bounding box center [403, 131] width 376 height 188
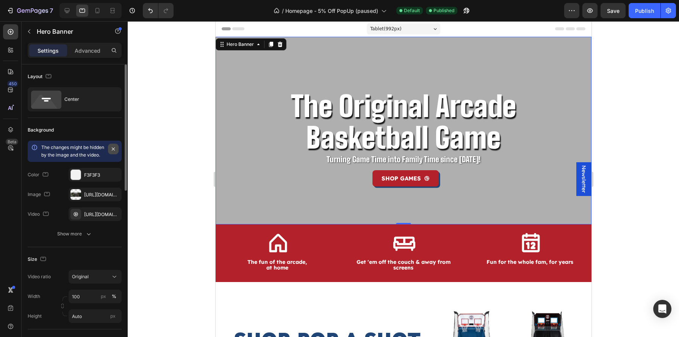
click at [116, 150] on icon "button" at bounding box center [113, 149] width 6 height 6
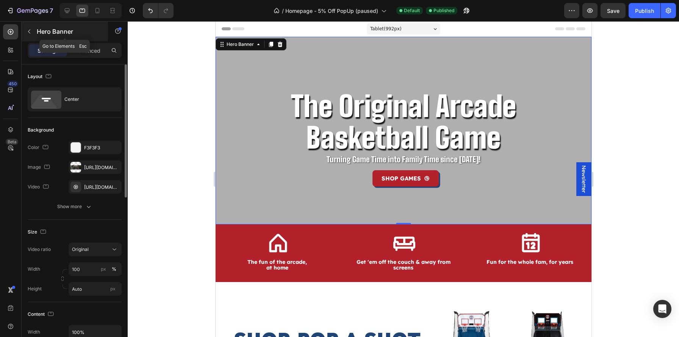
click at [34, 34] on button "button" at bounding box center [29, 31] width 12 height 12
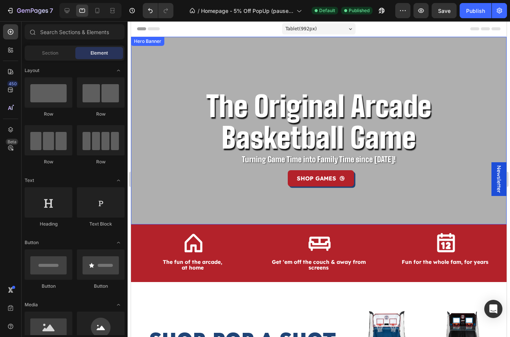
scroll to position [25, 0]
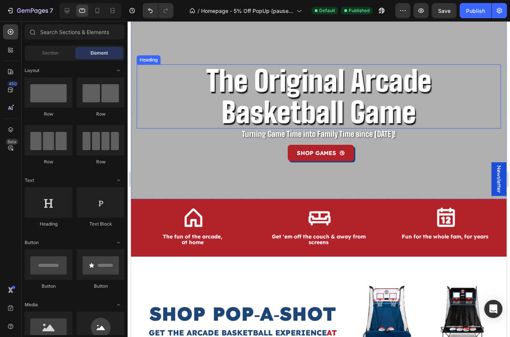
click at [156, 110] on h2 "The Original Arcade Basketball Game" at bounding box center [319, 96] width 328 height 64
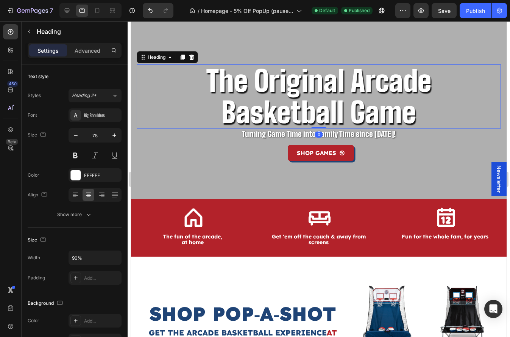
click at [141, 138] on div "The Original Arcade Basketball Game Heading 0 Turning Game Time into Family Tim…" at bounding box center [319, 114] width 365 height 100
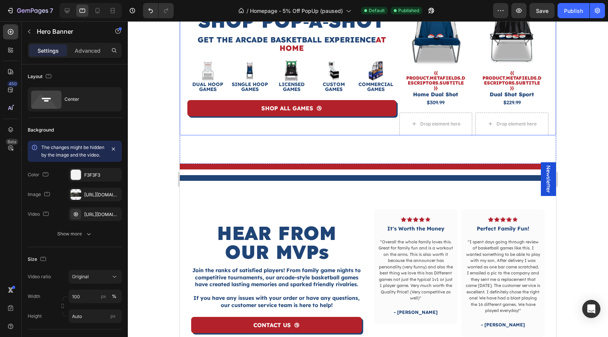
scroll to position [0, 0]
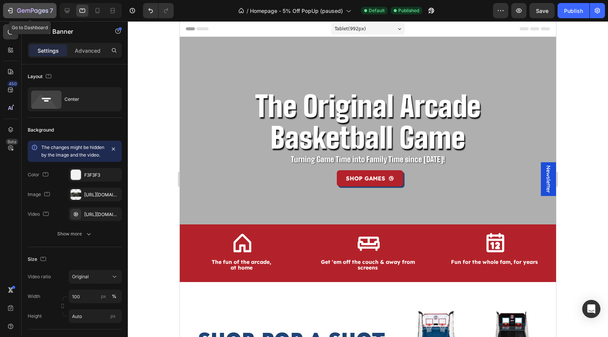
click at [43, 16] on button "7" at bounding box center [29, 10] width 53 height 15
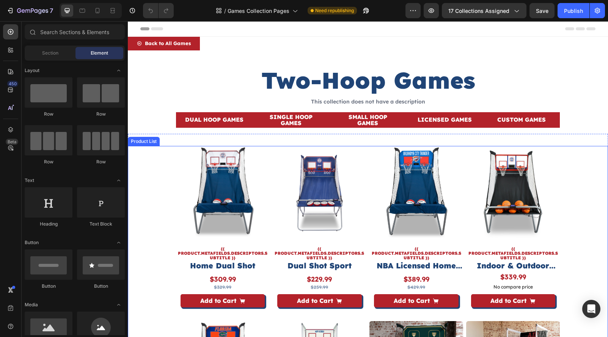
click at [464, 196] on div "Product Images {{ product.metafields.descriptors.subtitle }} Text Block Home Du…" at bounding box center [368, 317] width 384 height 343
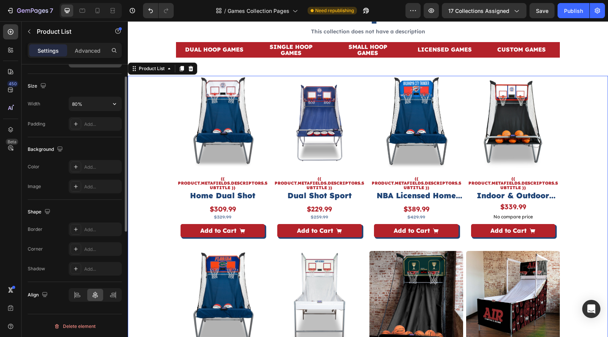
scroll to position [167, 0]
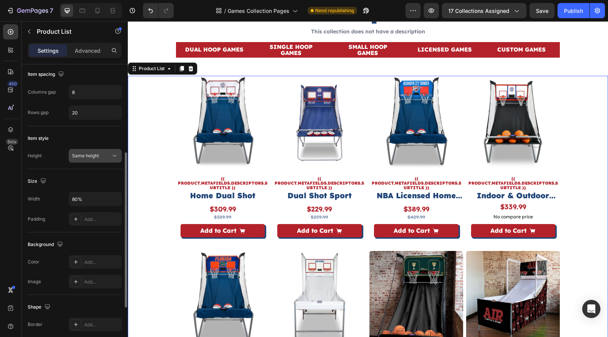
click at [95, 155] on span "Same height" at bounding box center [85, 156] width 27 height 6
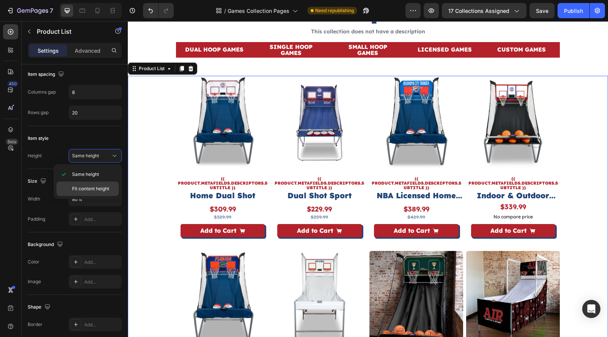
click at [92, 189] on span "Fit content height" at bounding box center [90, 188] width 37 height 7
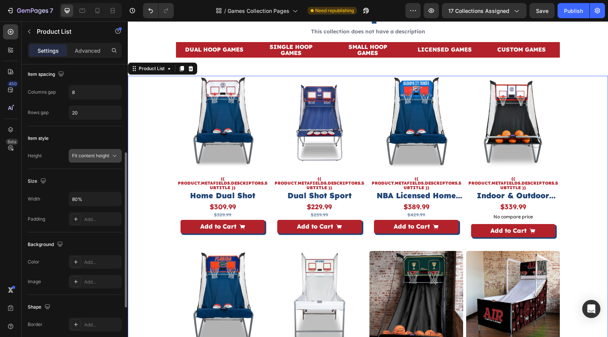
click at [94, 153] on span "Fit content height" at bounding box center [90, 156] width 37 height 6
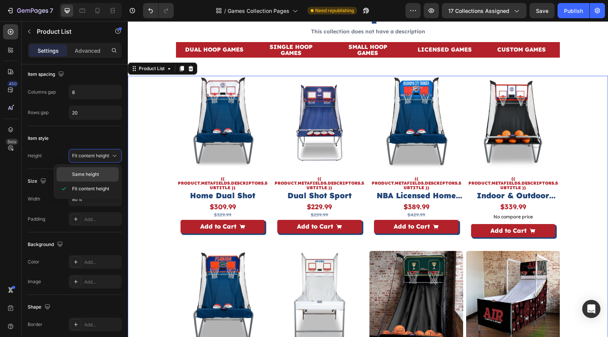
click at [89, 170] on div "Same height" at bounding box center [87, 174] width 62 height 14
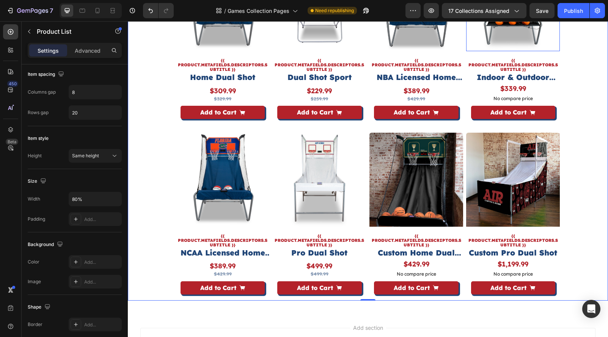
scroll to position [219, 0]
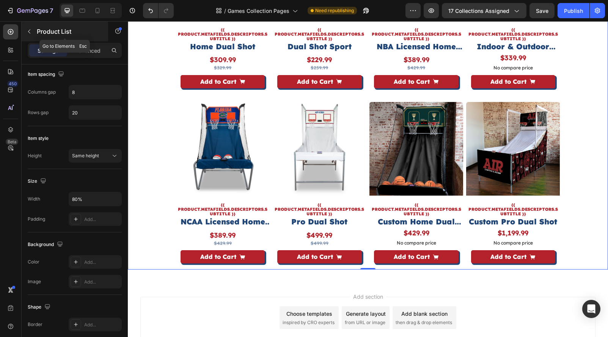
click at [35, 36] on div at bounding box center [29, 31] width 12 height 12
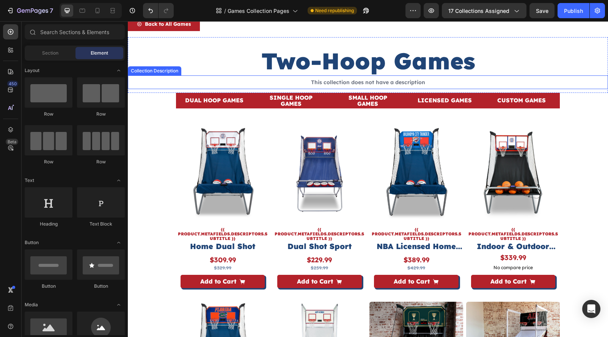
scroll to position [20, 0]
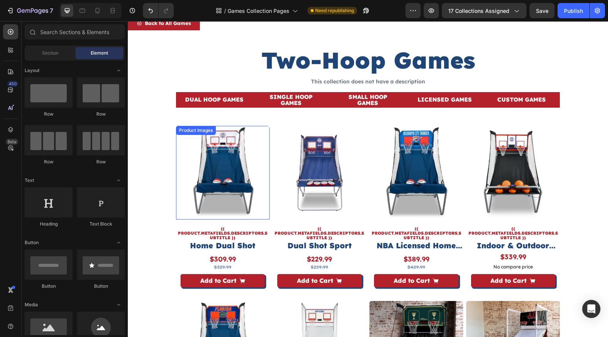
click at [272, 139] on img at bounding box center [319, 173] width 94 height 94
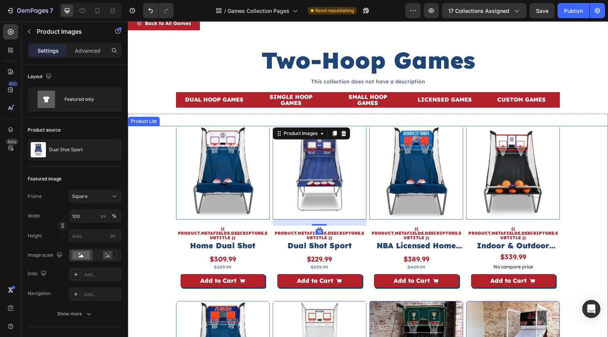
click at [271, 164] on div "Product Images 0 {{ product.metafields.descriptors.subtitle }} Text Block Home …" at bounding box center [368, 297] width 384 height 343
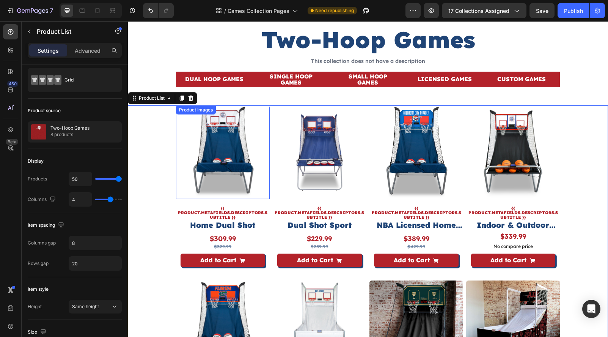
scroll to position [33, 0]
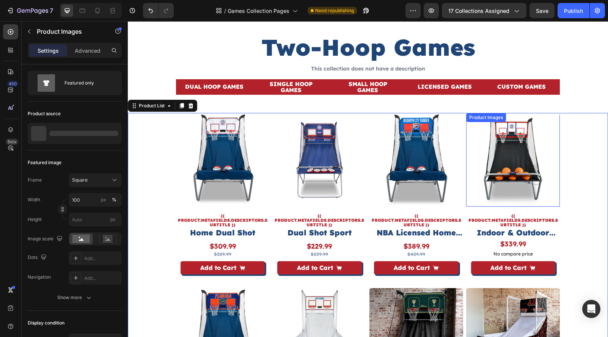
click at [466, 178] on img at bounding box center [513, 160] width 94 height 94
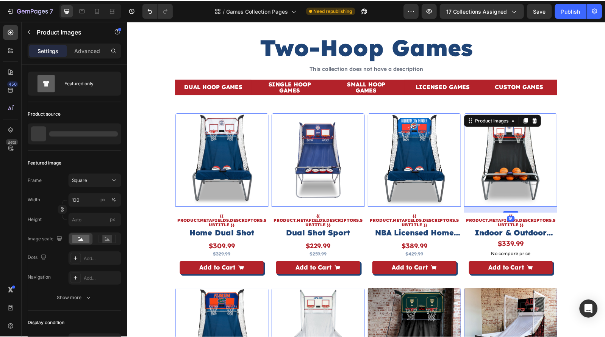
scroll to position [0, 0]
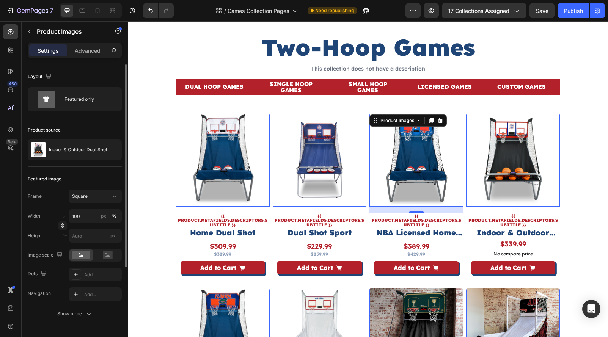
click at [462, 178] on img at bounding box center [416, 160] width 94 height 94
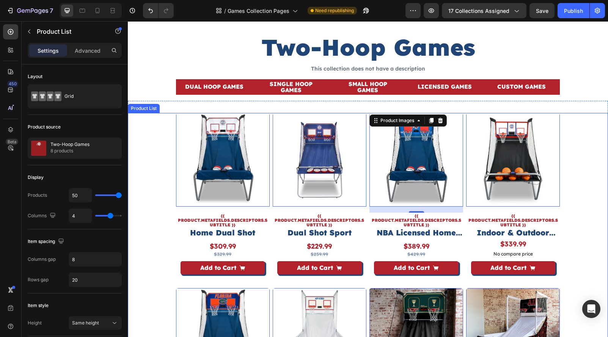
click at [464, 179] on div "Product Images 0 {{ product.metafields.descriptors.subtitle }} Text Block Home …" at bounding box center [368, 284] width 384 height 343
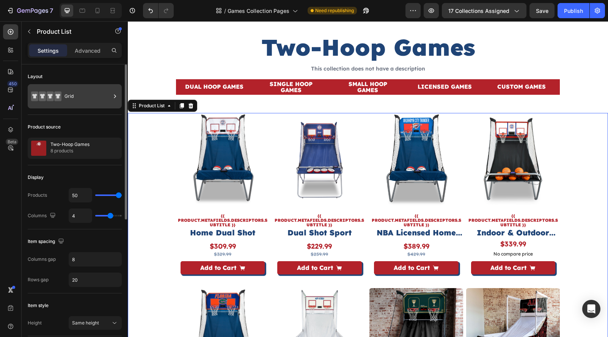
click at [67, 102] on div "Grid" at bounding box center [87, 96] width 46 height 17
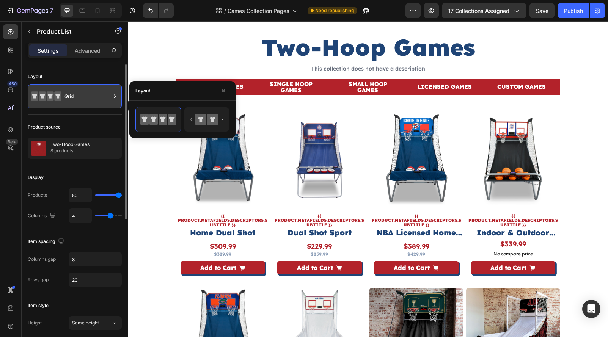
click at [67, 102] on div "Grid" at bounding box center [87, 96] width 46 height 17
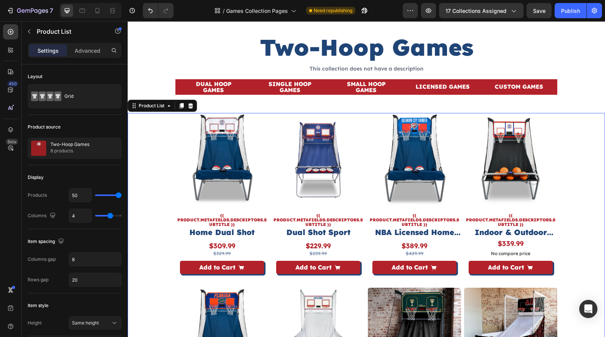
click at [155, 155] on div "Product Images {{ product.metafields.descriptors.subtitle }} Text Block Home Du…" at bounding box center [367, 284] width 478 height 342
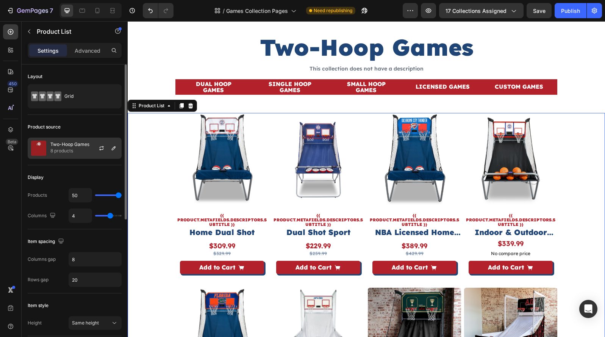
click at [86, 158] on div "Two-Hoop Games 8 products" at bounding box center [75, 148] width 94 height 21
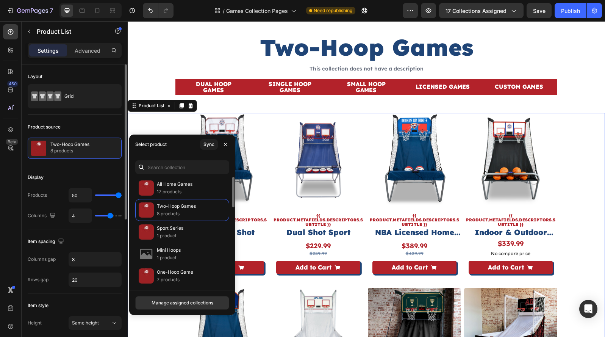
click at [113, 168] on div "Display Products 50 Columns 4" at bounding box center [75, 197] width 94 height 64
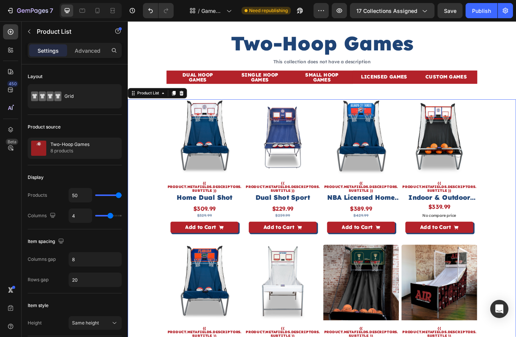
click at [146, 243] on div "Product Images {{ product.metafields.descriptors.subtitle }} Text Block Home Du…" at bounding box center [355, 279] width 455 height 333
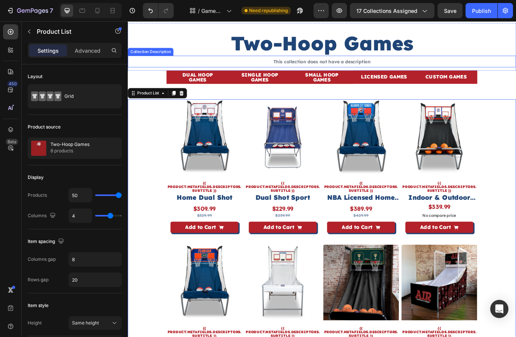
click at [156, 74] on div "This collection does not have a description" at bounding box center [355, 69] width 455 height 14
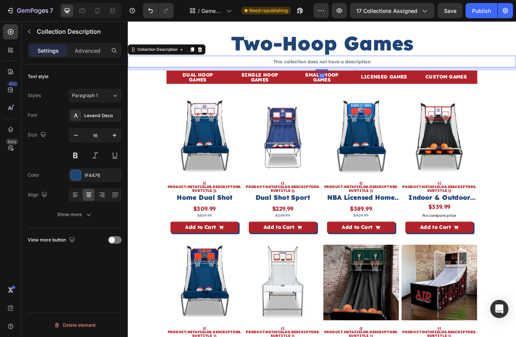
click at [149, 89] on div "DUAL HOOP GAMES Button SINGLE HOOP GAMES Button SMALL HOOP GAMES Button LICENSE…" at bounding box center [355, 90] width 455 height 22
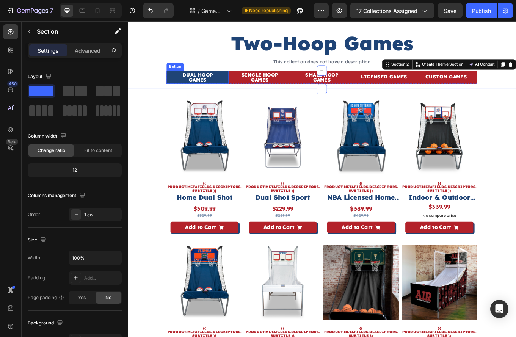
click at [177, 88] on link "DUAL HOOP GAMES" at bounding box center [209, 87] width 73 height 15
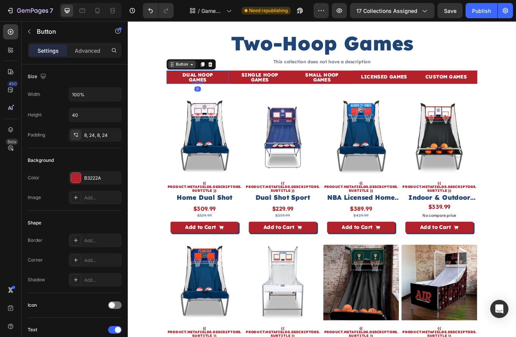
click at [186, 74] on div "Button" at bounding box center [191, 72] width 17 height 7
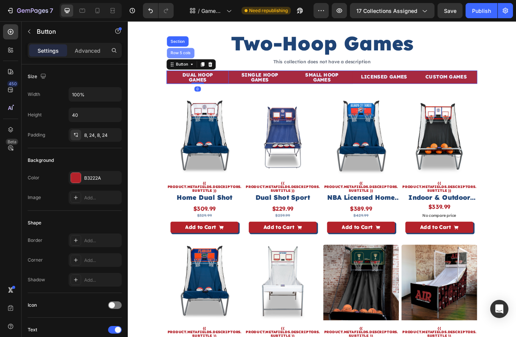
click at [188, 59] on div "Row 5 cols" at bounding box center [190, 58] width 26 height 5
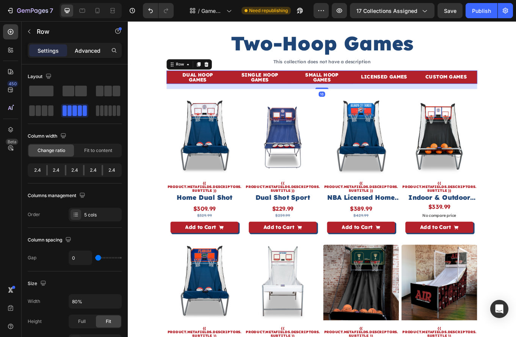
click at [78, 44] on div "Advanced" at bounding box center [88, 50] width 38 height 12
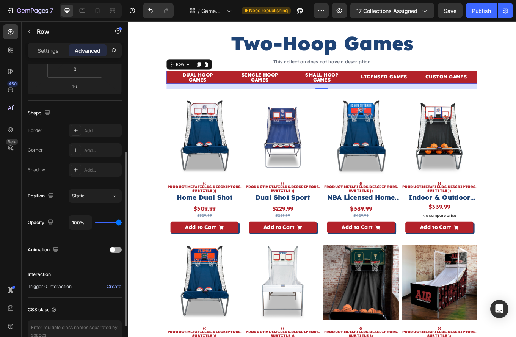
scroll to position [159, 0]
click at [91, 148] on div "Add..." at bounding box center [102, 149] width 36 height 7
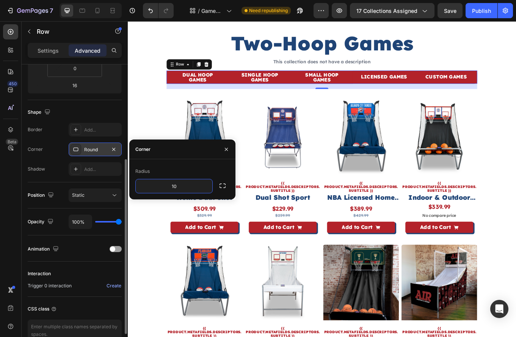
type input "10"
click at [196, 194] on div "Radius 10" at bounding box center [182, 179] width 106 height 40
click at [203, 205] on div "Text Block" at bounding box center [188, 203] width 30 height 9
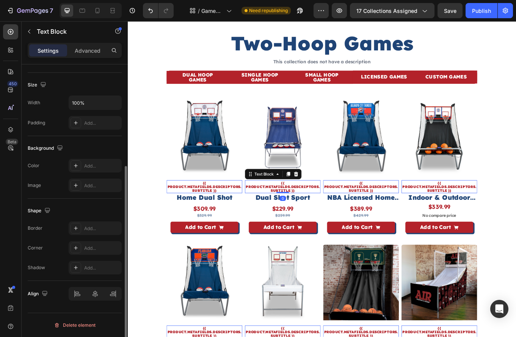
scroll to position [0, 0]
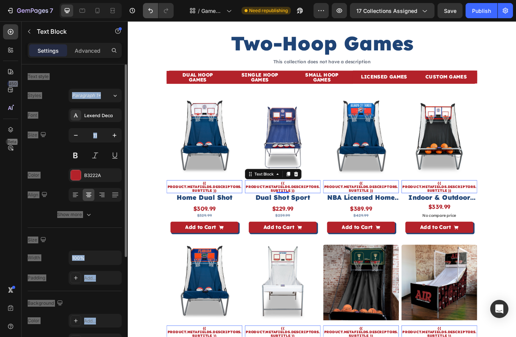
click at [148, 14] on button "Undo/Redo" at bounding box center [150, 10] width 15 height 15
